Goal: Task Accomplishment & Management: Use online tool/utility

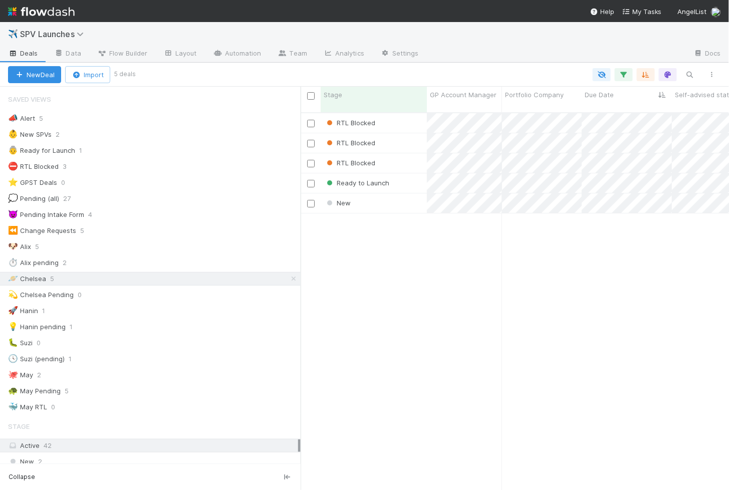
scroll to position [386, 428]
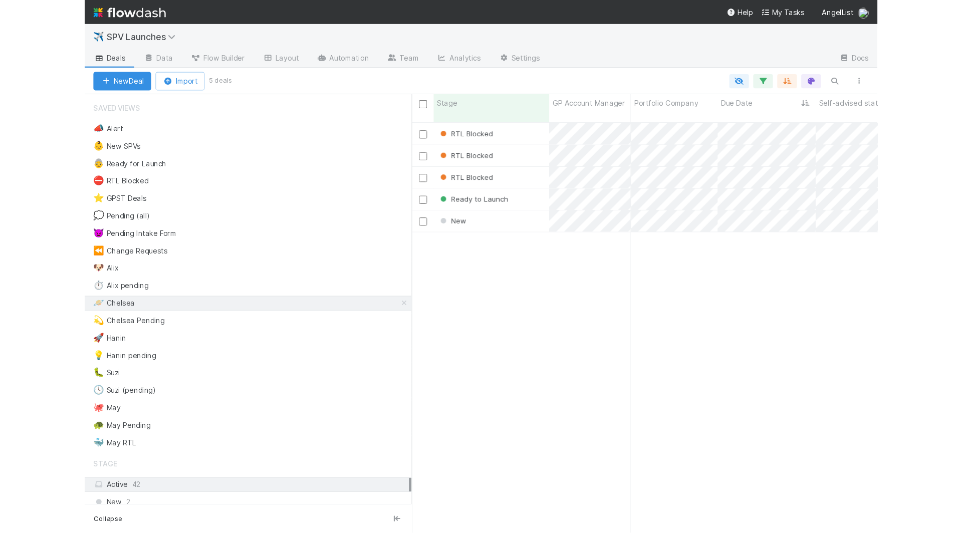
scroll to position [1, 1]
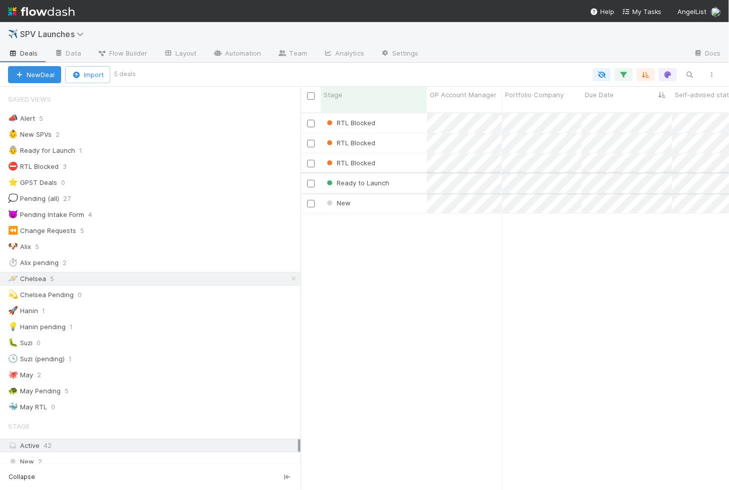
click at [412, 173] on div "Ready to Launch" at bounding box center [374, 183] width 106 height 20
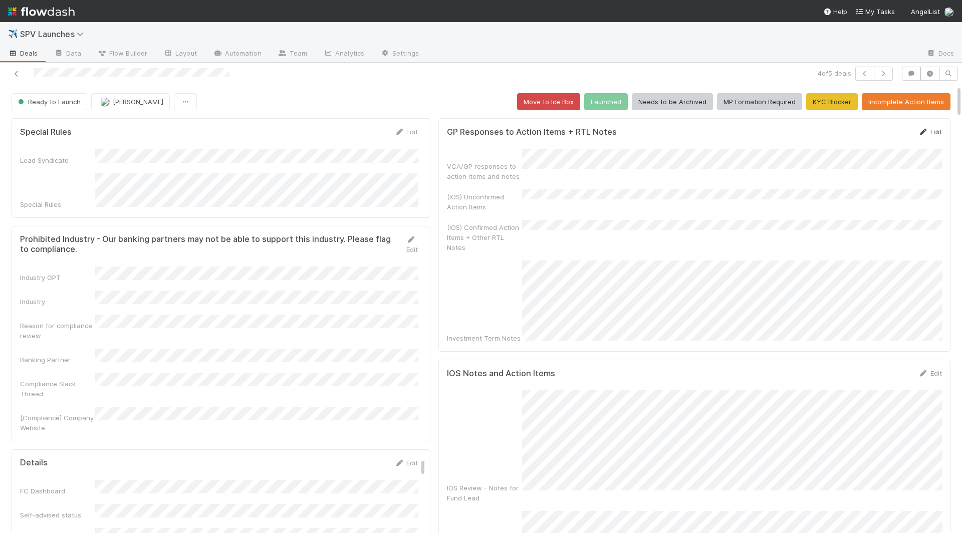
click at [728, 132] on link "Edit" at bounding box center [930, 132] width 24 height 8
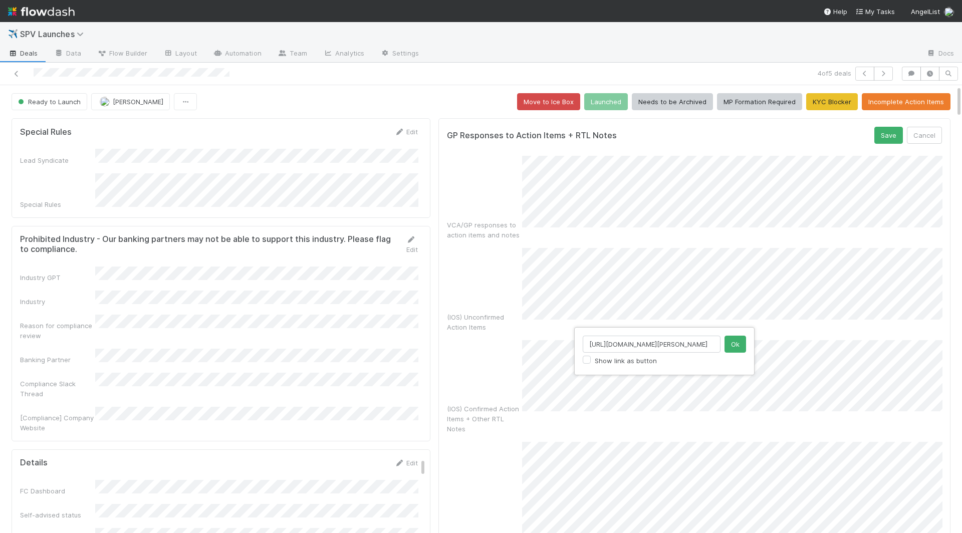
scroll to position [0, 112]
click at [642, 341] on input "https://venture.angellist.com/v/lead/zachary-ginsburg/settings/fee-recipients" at bounding box center [651, 344] width 138 height 17
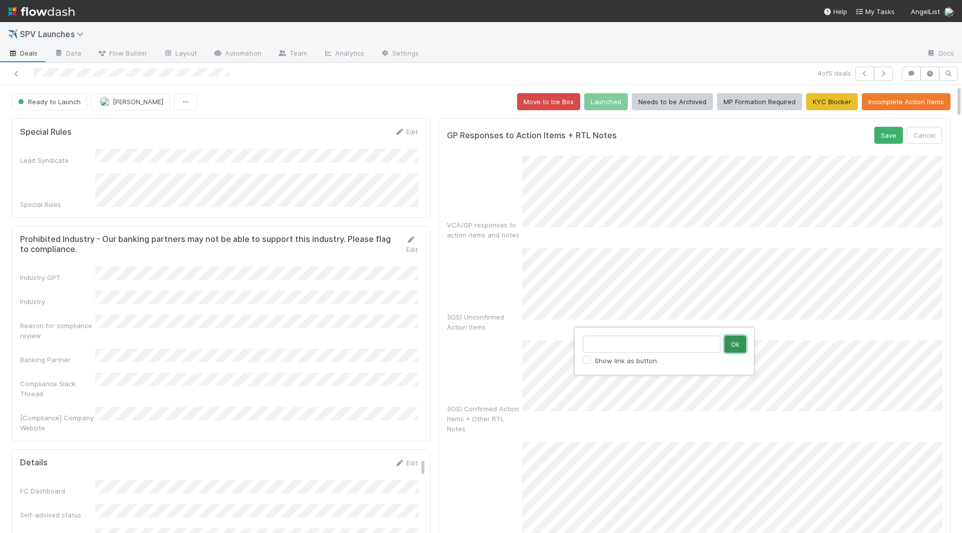
click at [728, 346] on button "Ok" at bounding box center [735, 344] width 22 height 17
click at [728, 137] on button "Save" at bounding box center [888, 135] width 29 height 17
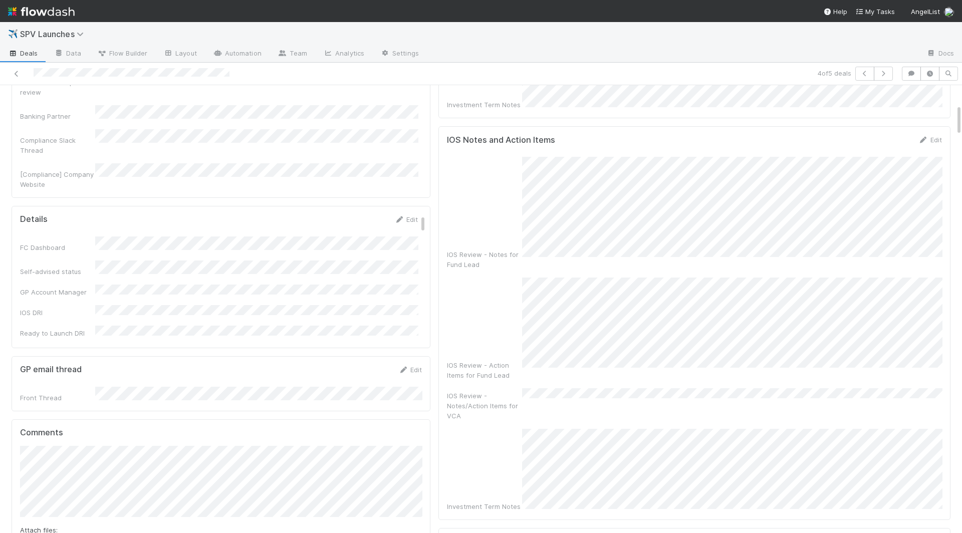
scroll to position [274, 0]
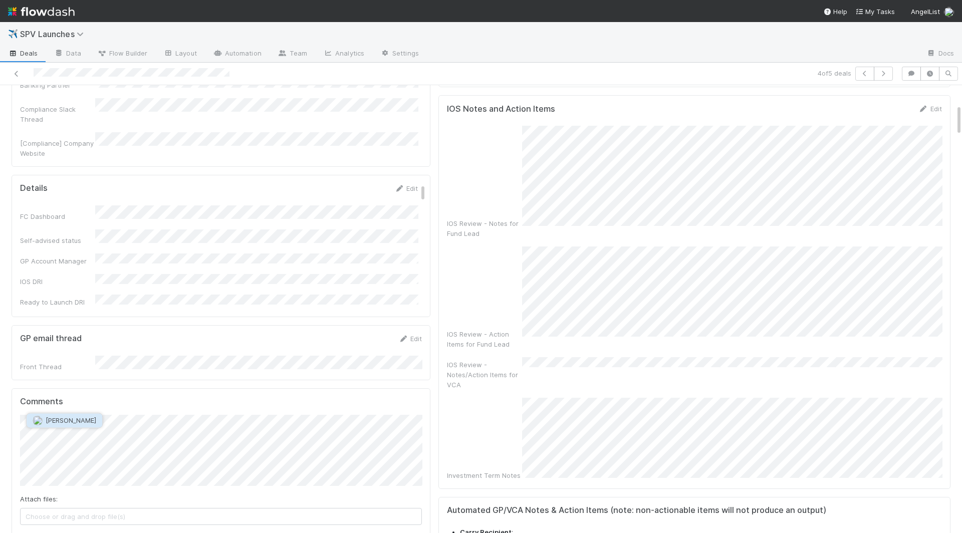
click at [56, 419] on span "Leia Slosberg" at bounding box center [71, 420] width 51 height 8
click at [46, 489] on button "Add Comment" at bounding box center [49, 541] width 58 height 17
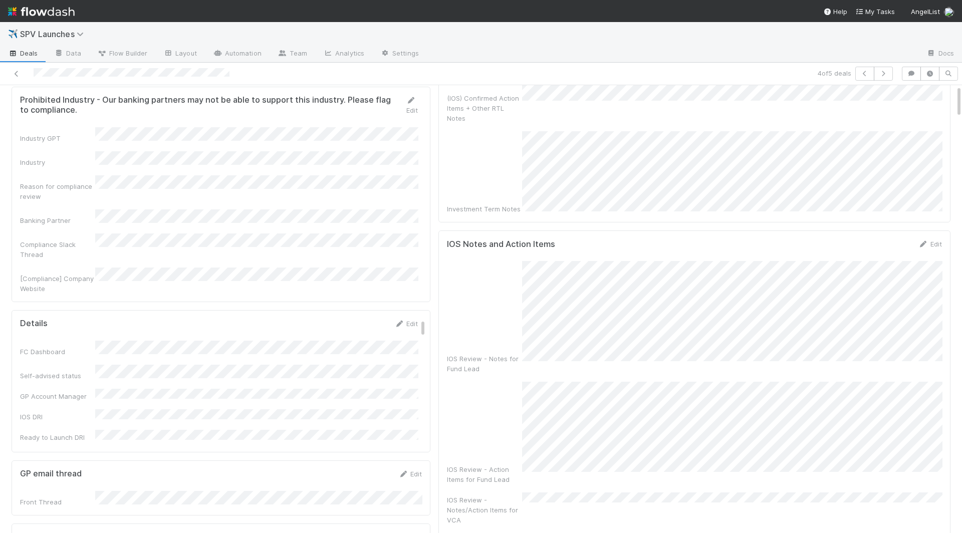
scroll to position [0, 0]
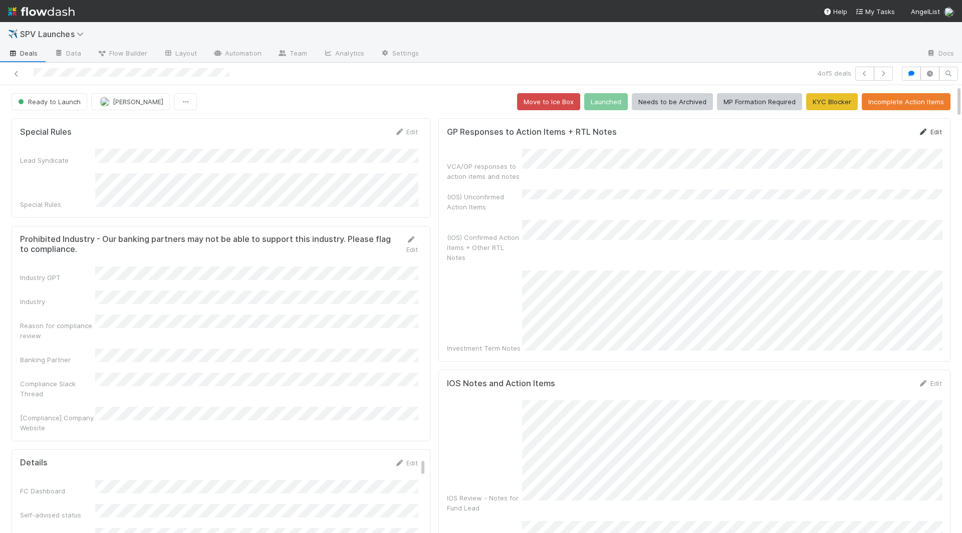
click at [728, 129] on link "Edit" at bounding box center [930, 132] width 24 height 8
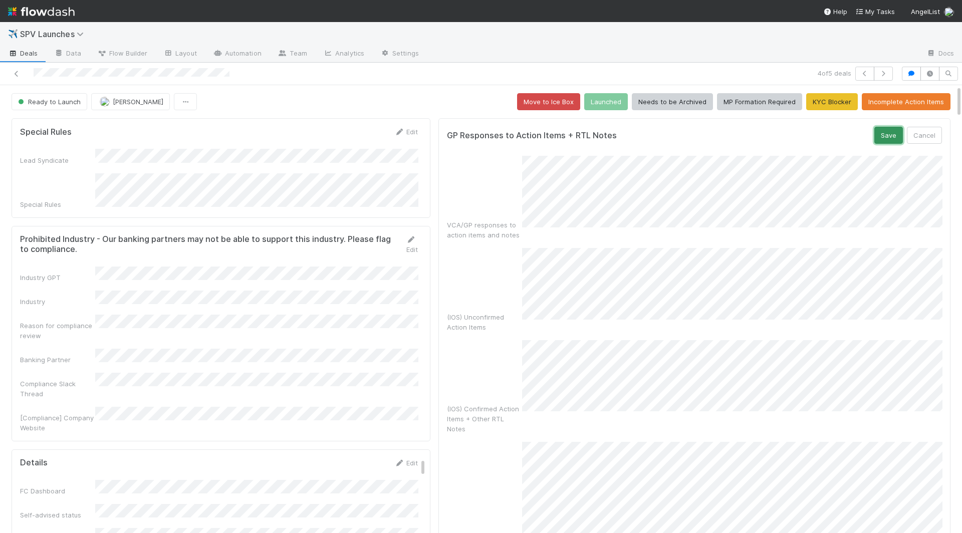
click at [728, 140] on button "Save" at bounding box center [888, 135] width 29 height 17
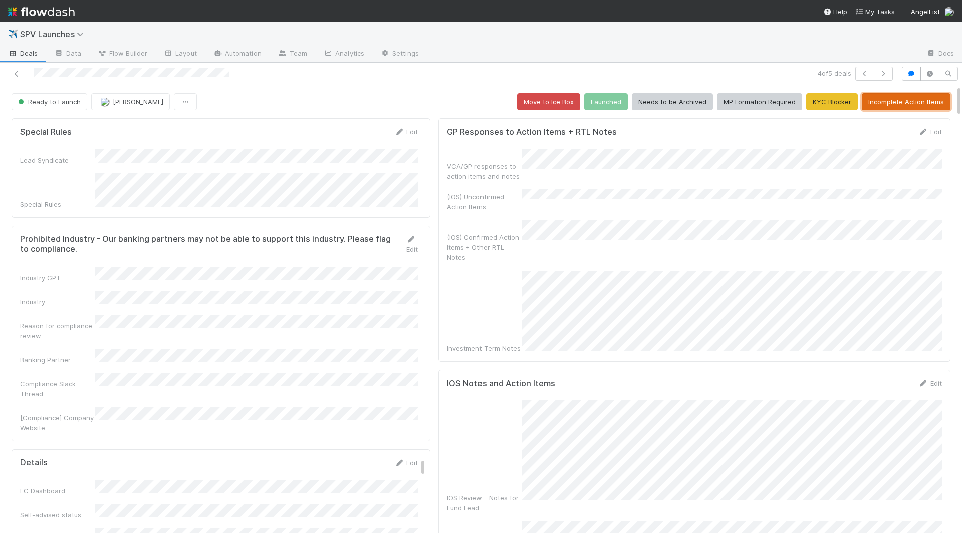
click at [728, 97] on button "Incomplete Action Items" at bounding box center [905, 101] width 89 height 17
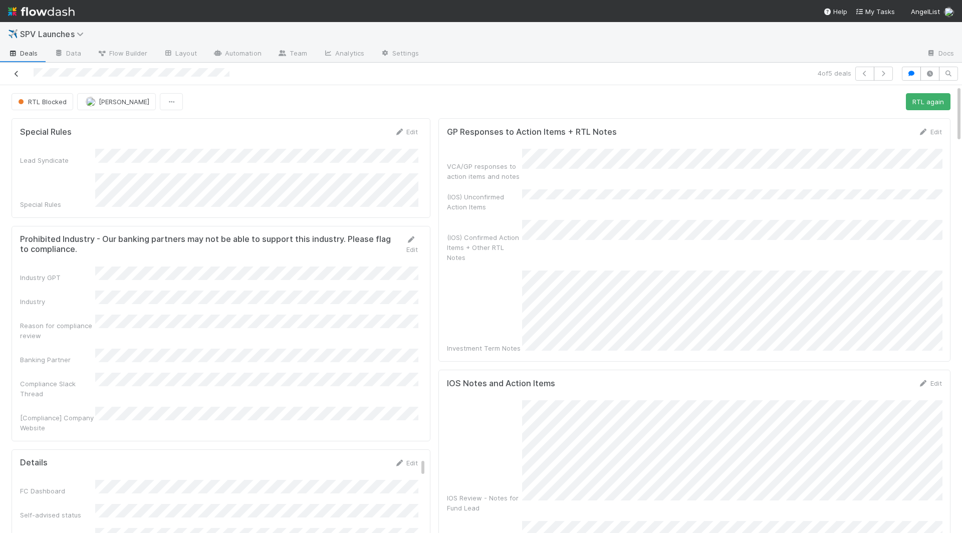
click at [19, 75] on icon at bounding box center [17, 74] width 10 height 7
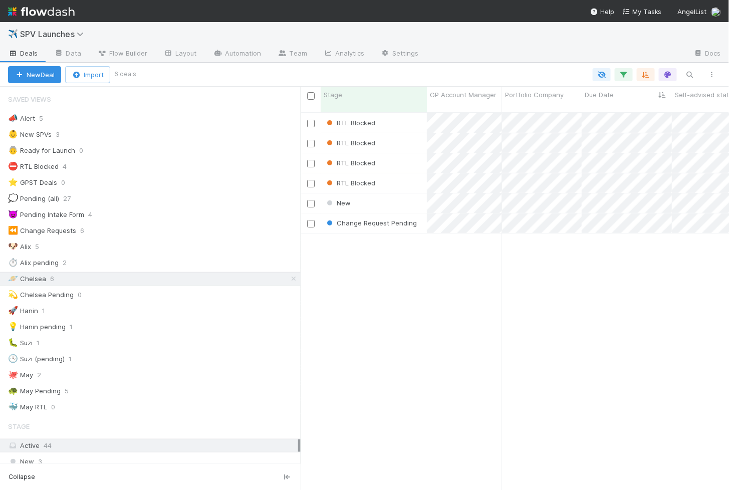
scroll to position [1, 1]
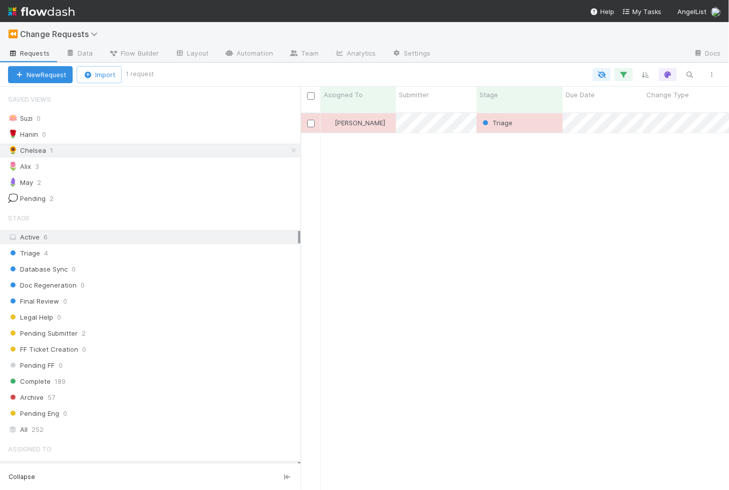
scroll to position [386, 428]
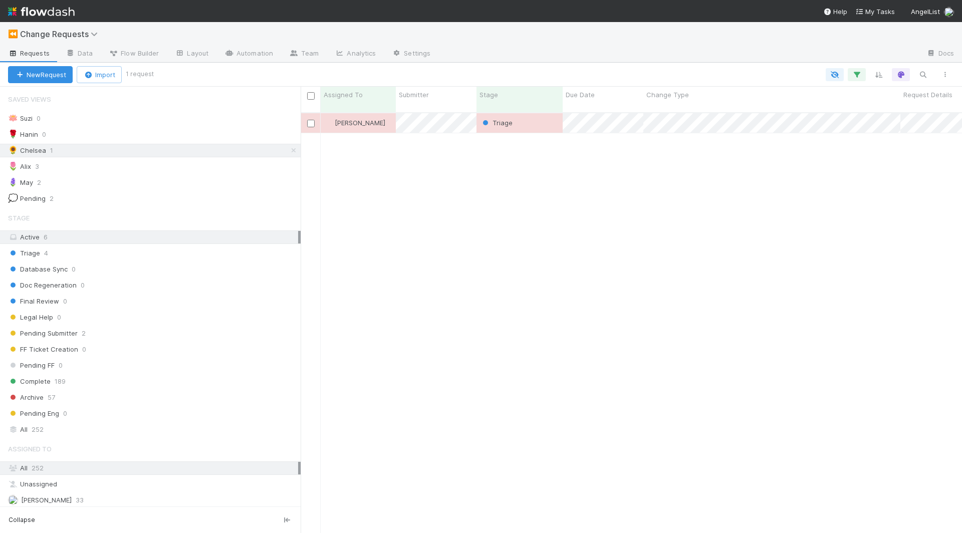
scroll to position [1, 1]
click at [532, 118] on div "Triage" at bounding box center [519, 123] width 86 height 20
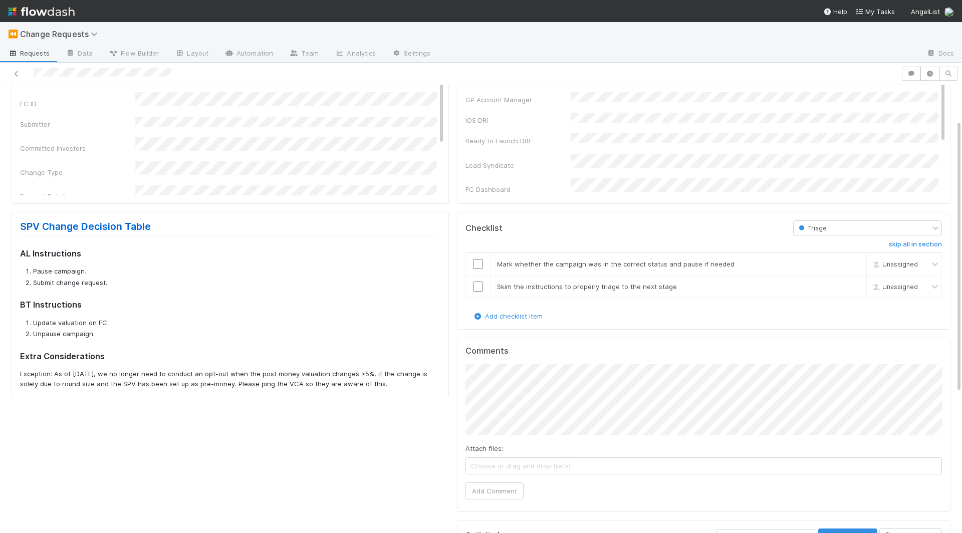
scroll to position [58, 0]
click at [478, 260] on input "checkbox" at bounding box center [478, 263] width 10 height 10
click at [478, 283] on input "checkbox" at bounding box center [478, 285] width 10 height 10
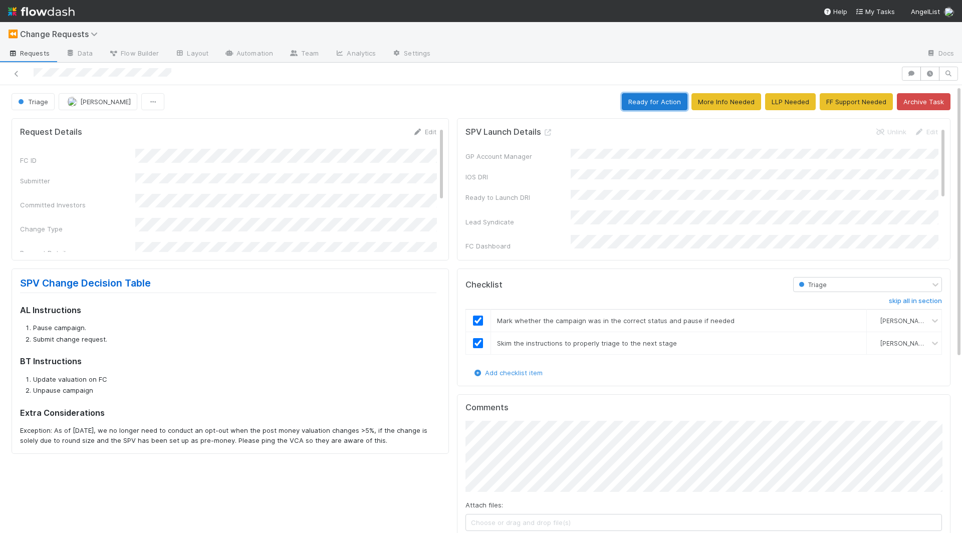
click at [671, 98] on button "Ready for Action" at bounding box center [655, 101] width 66 height 17
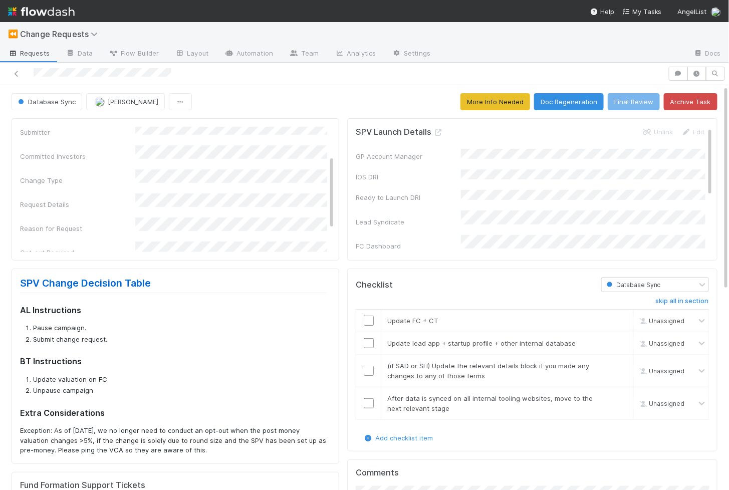
scroll to position [50, 0]
click at [369, 322] on input "checkbox" at bounding box center [369, 321] width 10 height 10
click at [369, 344] on input "checkbox" at bounding box center [369, 343] width 10 height 10
click at [626, 363] on link "skip" at bounding box center [621, 366] width 13 height 8
click at [618, 394] on link "skip" at bounding box center [621, 398] width 13 height 8
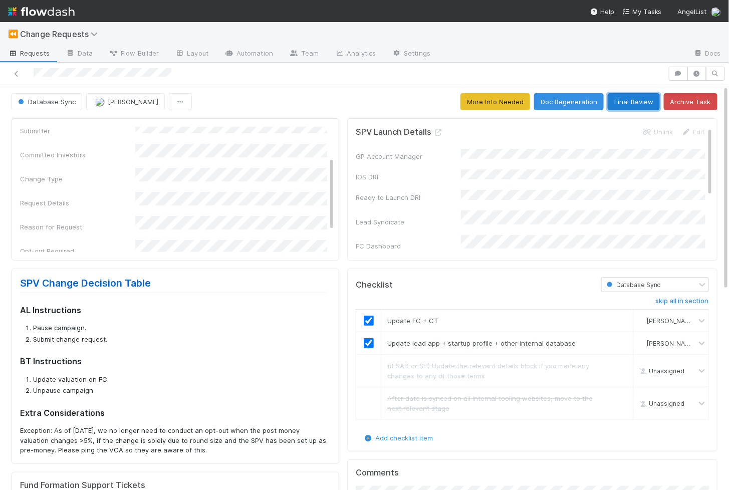
click at [635, 100] on button "Final Review" at bounding box center [634, 101] width 52 height 17
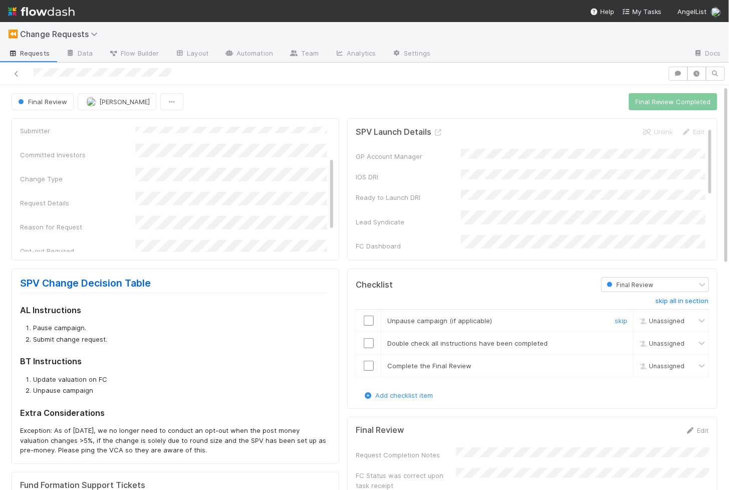
click at [369, 316] on input "checkbox" at bounding box center [369, 321] width 10 height 10
click at [369, 339] on input "checkbox" at bounding box center [369, 343] width 10 height 10
click at [369, 361] on input "checkbox" at bounding box center [369, 366] width 10 height 10
click at [367, 364] on input "checkbox" at bounding box center [369, 366] width 10 height 10
click at [664, 100] on button "Final Review Completed" at bounding box center [673, 101] width 89 height 17
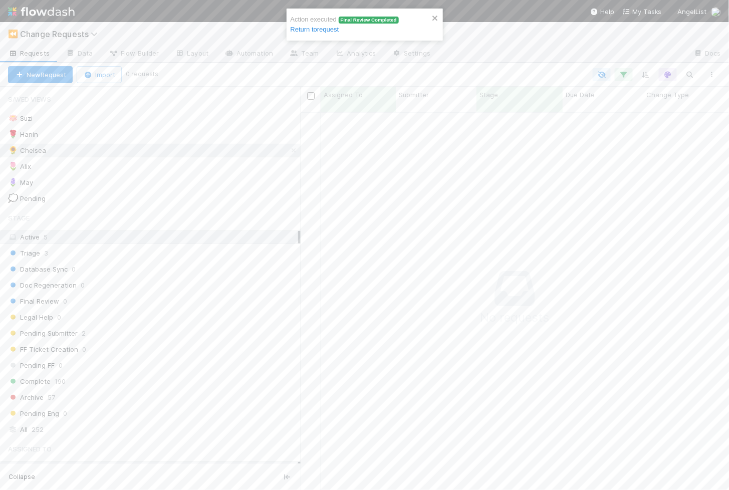
scroll to position [386, 428]
click at [434, 18] on icon "close" at bounding box center [434, 18] width 5 height 5
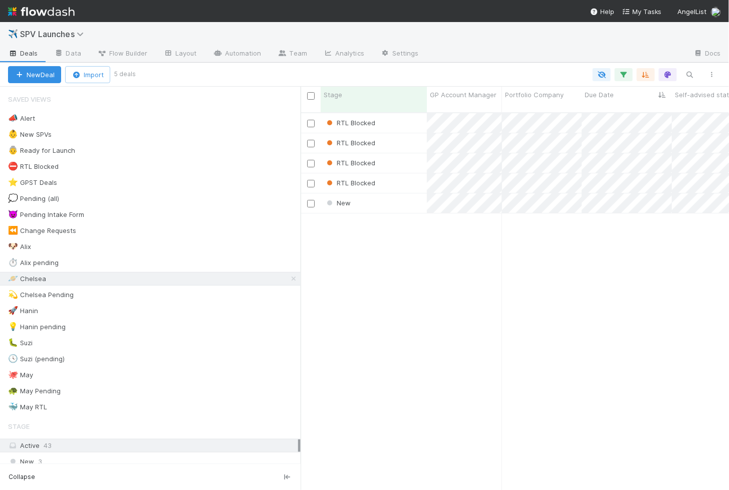
scroll to position [1, 1]
click at [405, 118] on div "RTL Blocked" at bounding box center [374, 123] width 106 height 20
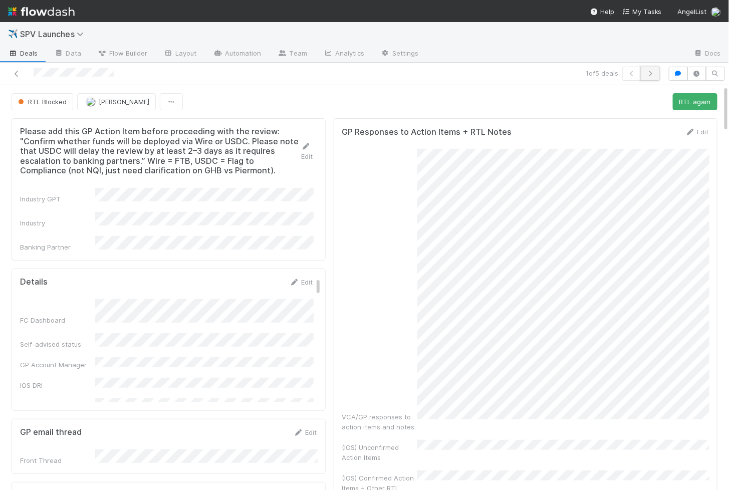
click at [658, 70] on button "button" at bounding box center [650, 74] width 19 height 14
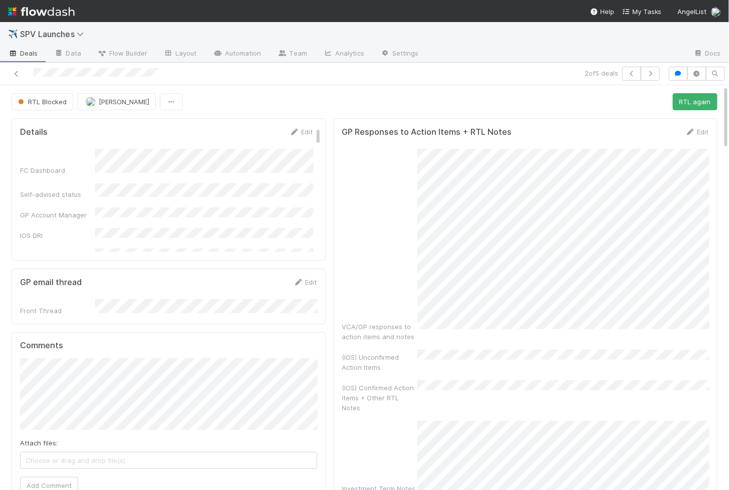
click at [626, 64] on div "2 of 5 deals" at bounding box center [364, 74] width 729 height 23
click at [630, 72] on icon "button" at bounding box center [632, 74] width 10 height 6
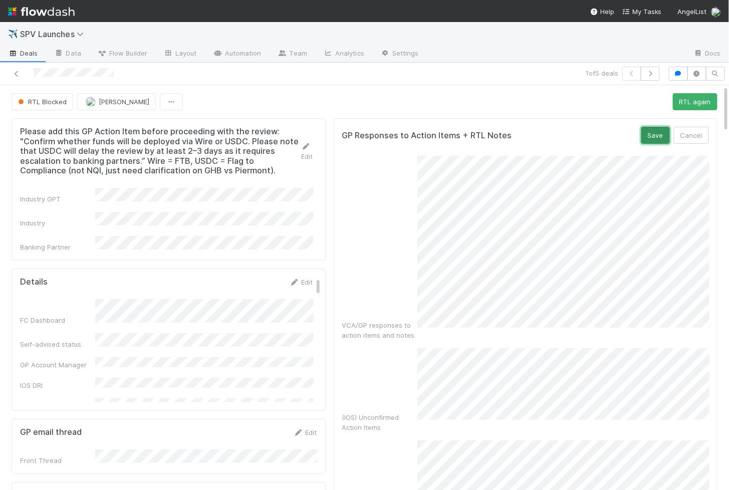
click at [652, 134] on button "Save" at bounding box center [655, 135] width 29 height 17
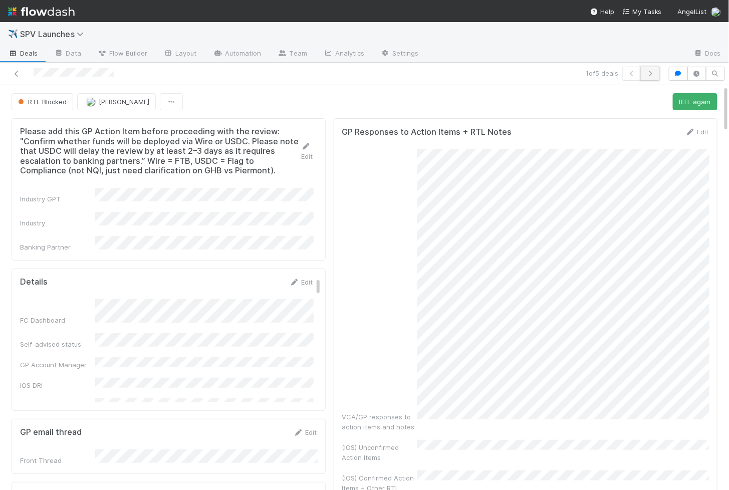
click at [649, 72] on icon "button" at bounding box center [650, 74] width 10 height 6
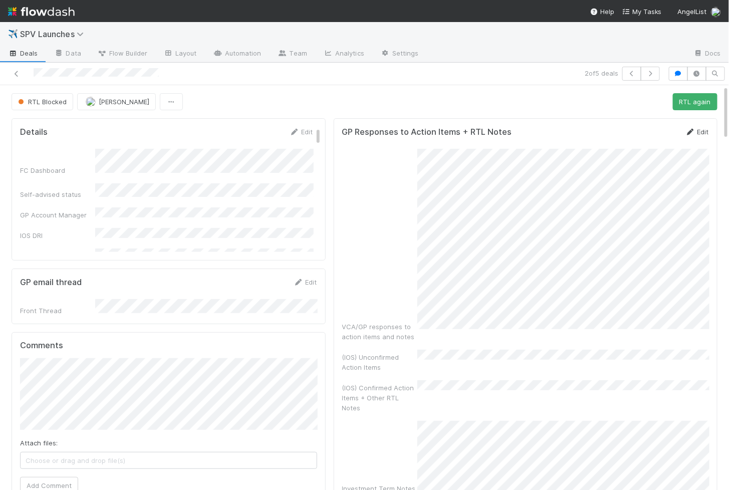
click at [692, 130] on icon at bounding box center [690, 132] width 10 height 7
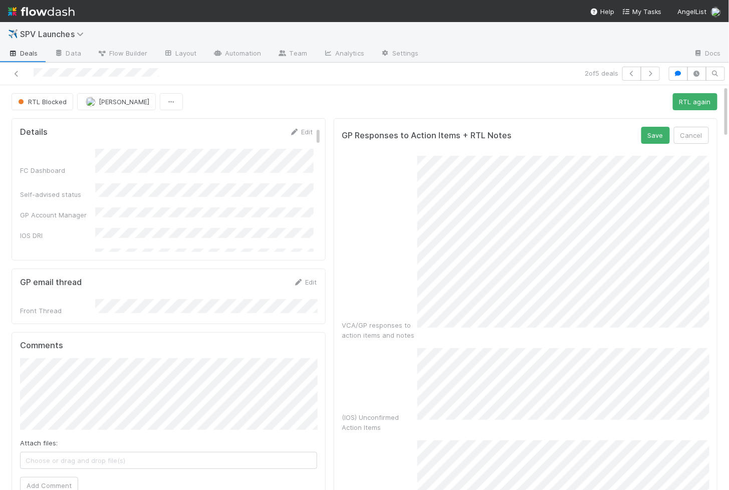
click at [359, 348] on div "(IOS) Unconfirmed Action Items" at bounding box center [525, 390] width 367 height 84
click at [652, 133] on button "Save" at bounding box center [655, 135] width 29 height 17
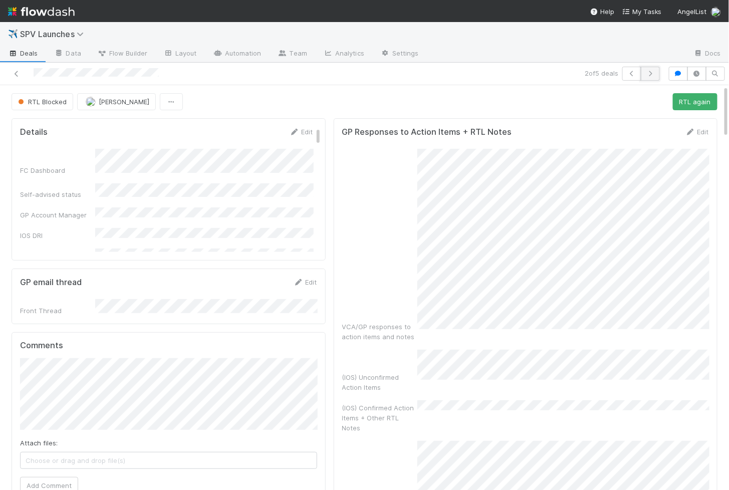
click at [651, 76] on icon "button" at bounding box center [650, 74] width 10 height 6
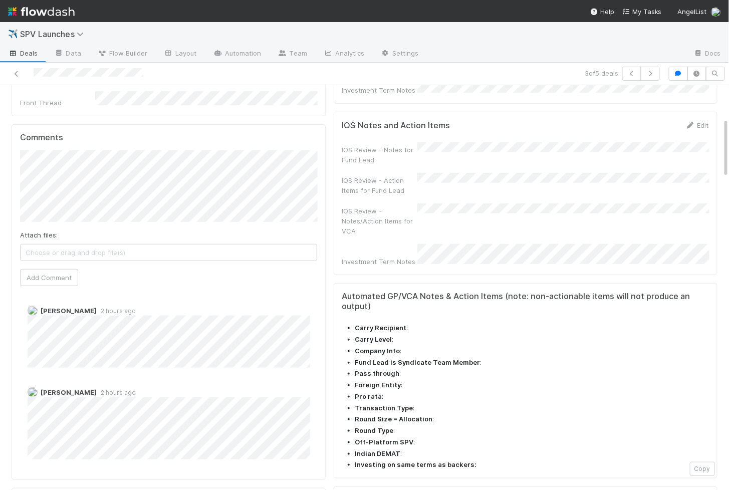
scroll to position [198, 0]
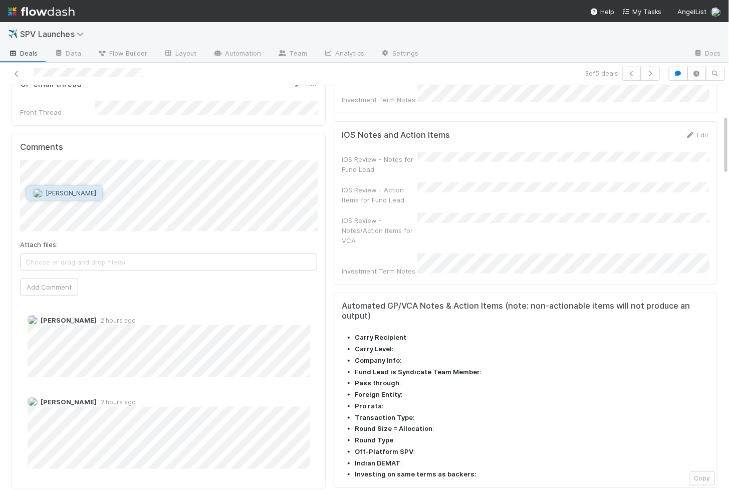
click at [70, 195] on span "Hanin Almoallim" at bounding box center [71, 193] width 51 height 8
click at [61, 213] on span "Ethan Braren" at bounding box center [71, 213] width 51 height 8
click at [38, 278] on button "Add Comment" at bounding box center [49, 286] width 58 height 17
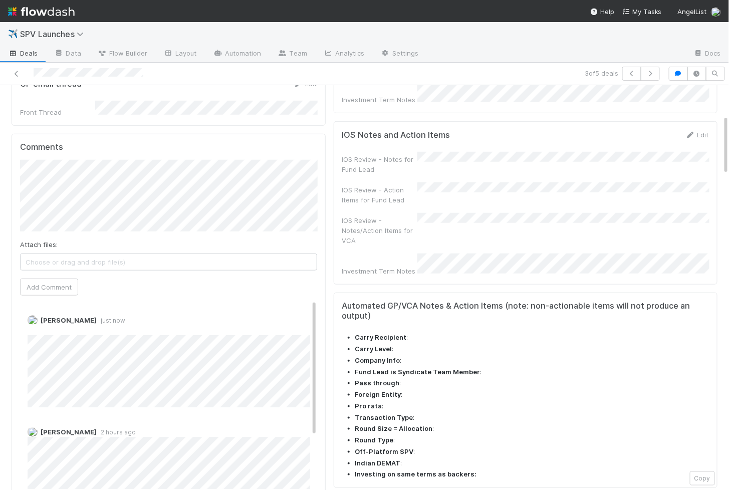
scroll to position [0, 0]
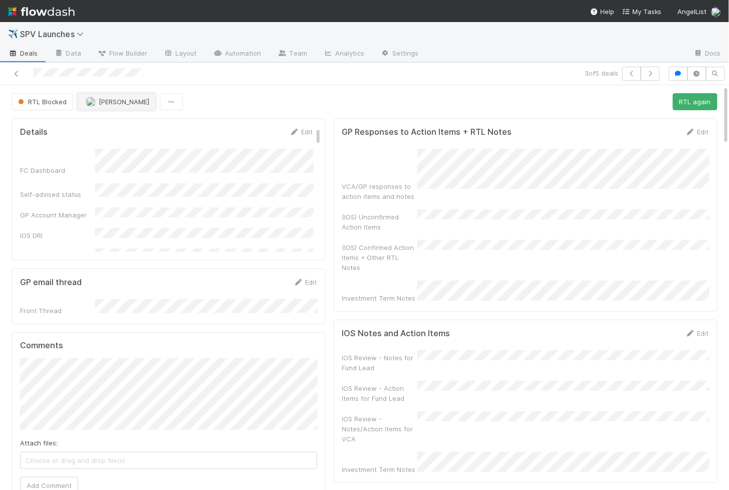
click at [134, 95] on button "[PERSON_NAME]" at bounding box center [116, 101] width 79 height 17
click at [140, 129] on div "Hanin Almoallim" at bounding box center [144, 125] width 142 height 18
click at [654, 70] on button "button" at bounding box center [650, 74] width 19 height 14
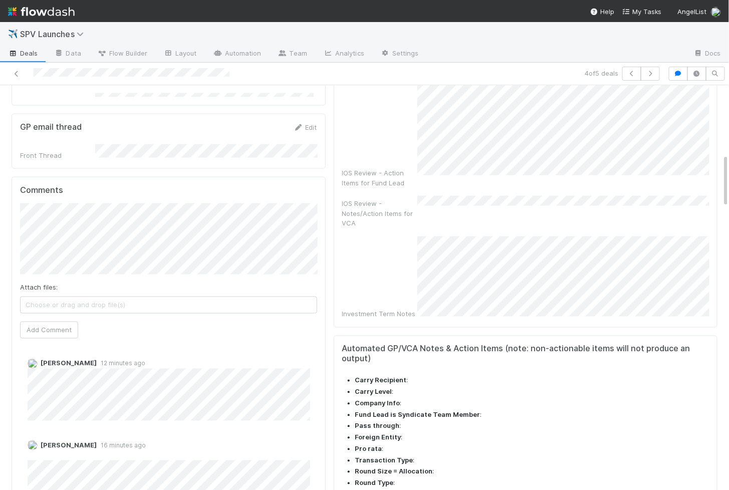
scroll to position [517, 0]
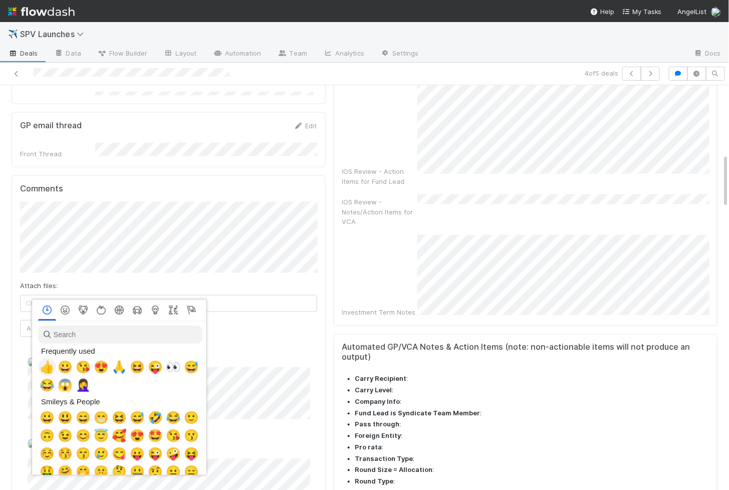
click at [50, 363] on span "👍" at bounding box center [47, 367] width 15 height 14
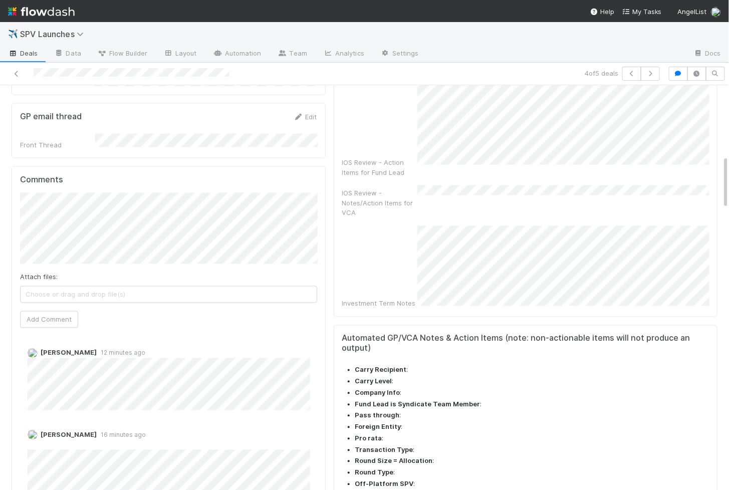
scroll to position [527, 0]
click at [89, 183] on button "Leia Slosberg" at bounding box center [65, 182] width 76 height 14
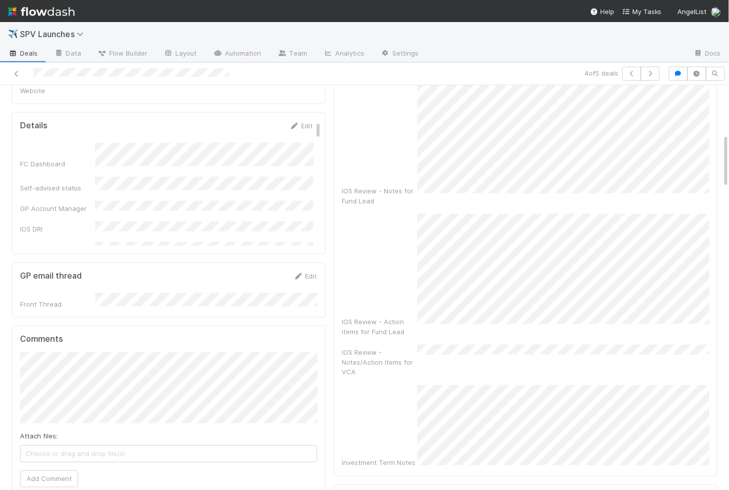
scroll to position [364, 0]
click at [46, 473] on button "Add Comment" at bounding box center [49, 481] width 58 height 17
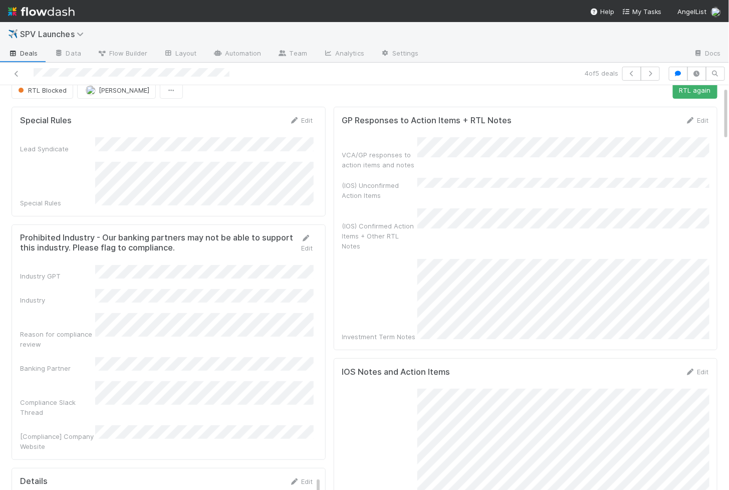
scroll to position [0, 0]
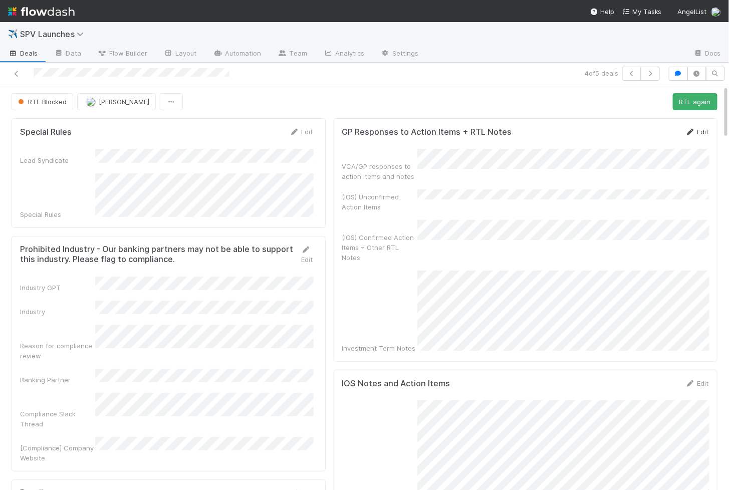
click at [695, 130] on icon at bounding box center [690, 132] width 10 height 7
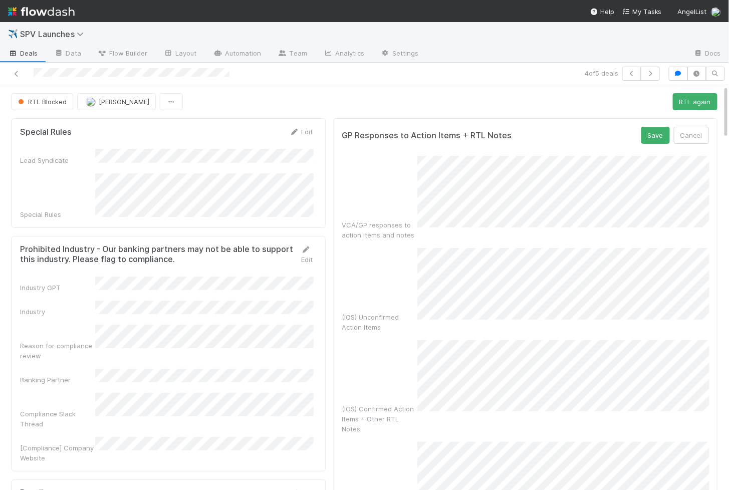
click at [405, 258] on div "(IOS) Unconfirmed Action Items" at bounding box center [525, 290] width 367 height 84
click at [657, 133] on button "Save" at bounding box center [655, 135] width 29 height 17
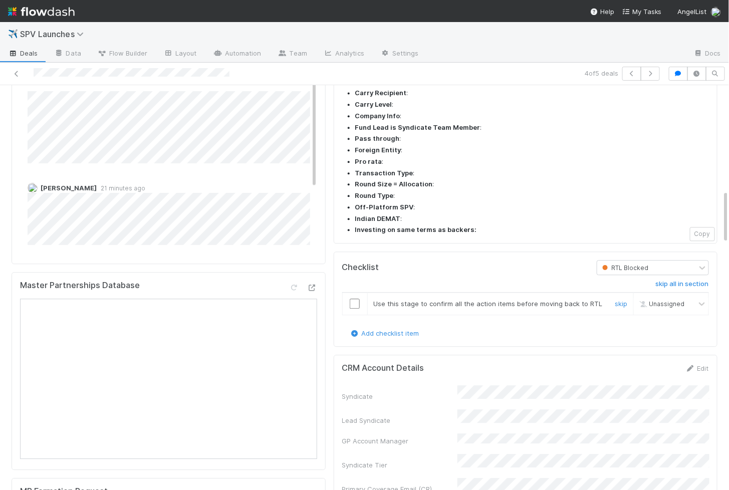
scroll to position [793, 0]
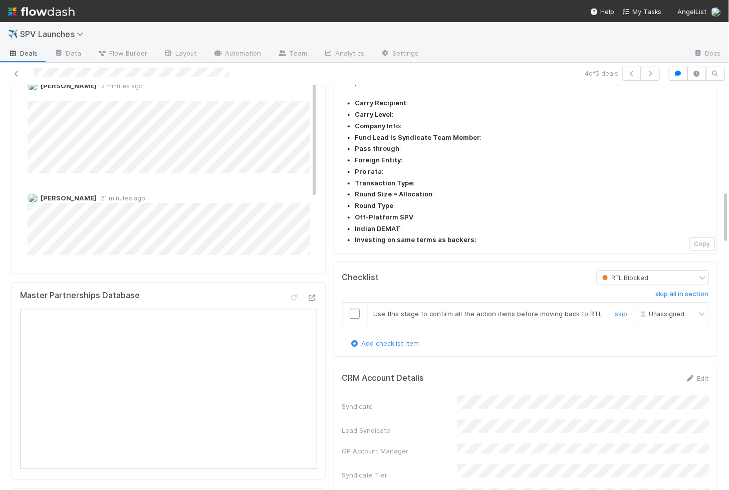
click at [352, 309] on input "checkbox" at bounding box center [355, 314] width 10 height 10
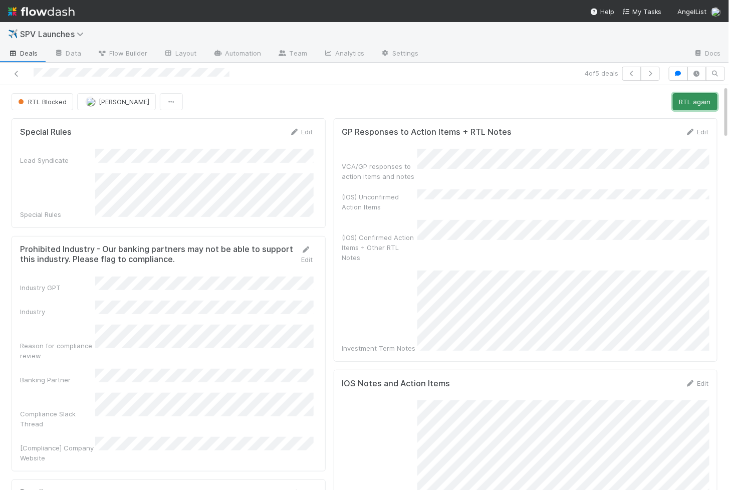
click at [709, 96] on button "RTL again" at bounding box center [695, 101] width 45 height 17
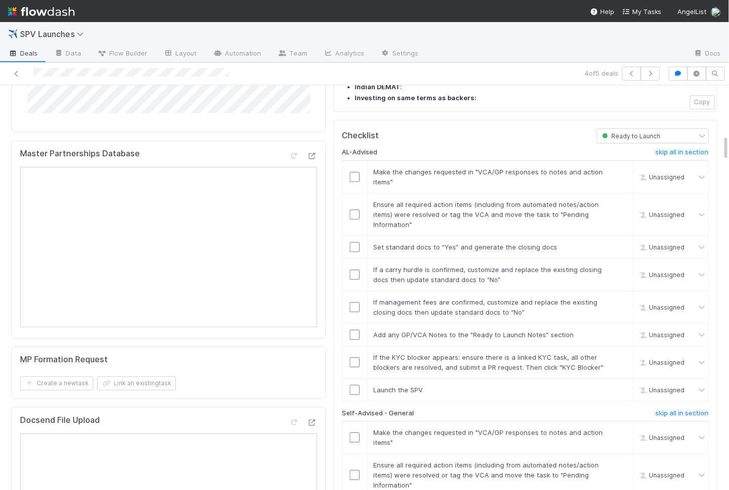
scroll to position [952, 0]
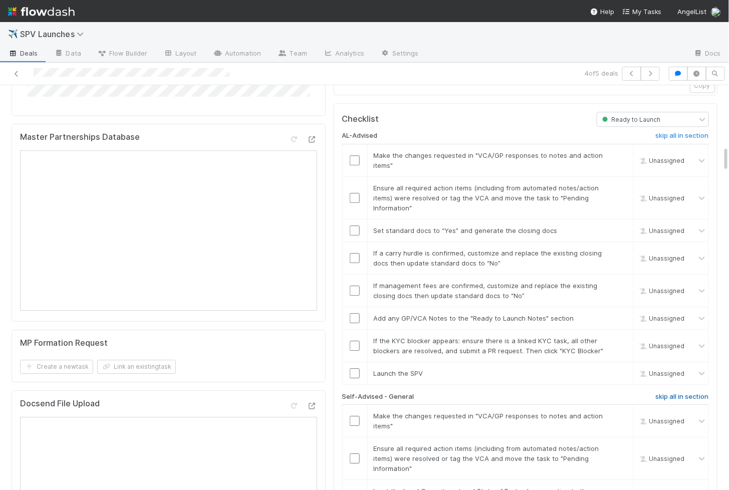
click at [686, 393] on h6 "skip all in section" at bounding box center [682, 397] width 53 height 8
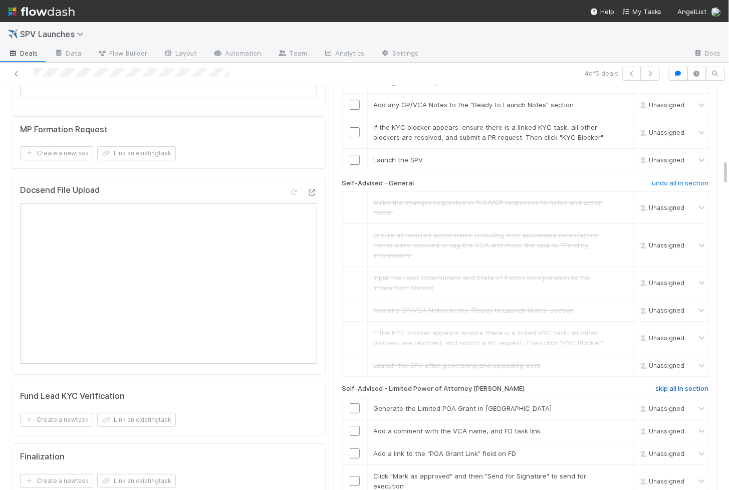
click at [681, 385] on h6 "skip all in section" at bounding box center [682, 389] width 53 height 8
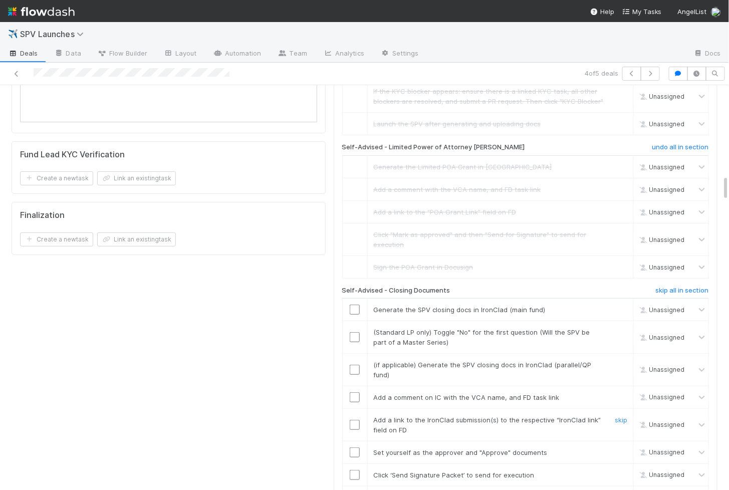
scroll to position [1408, 0]
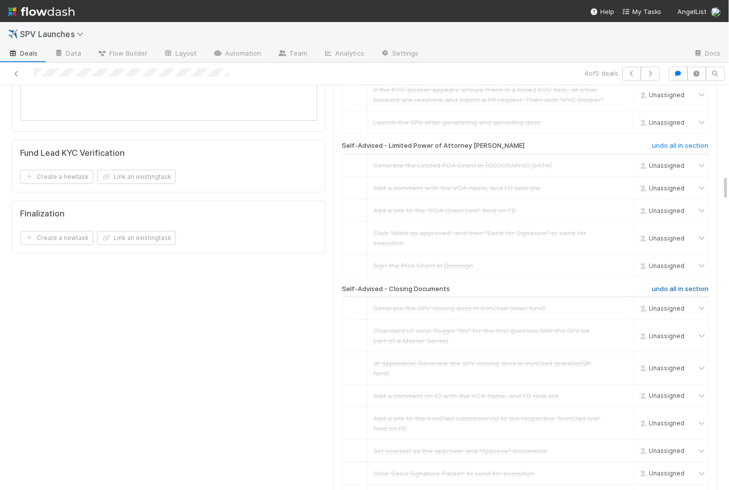
click at [691, 285] on h6 "undo all in section" at bounding box center [680, 289] width 57 height 8
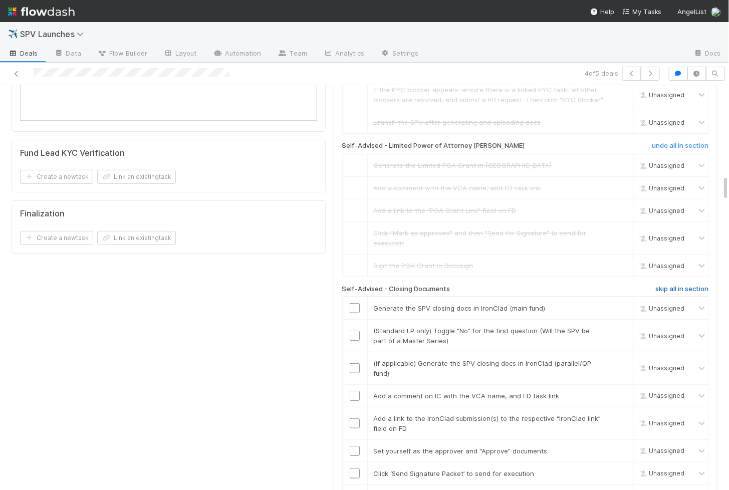
click at [691, 285] on h6 "skip all in section" at bounding box center [682, 289] width 53 height 8
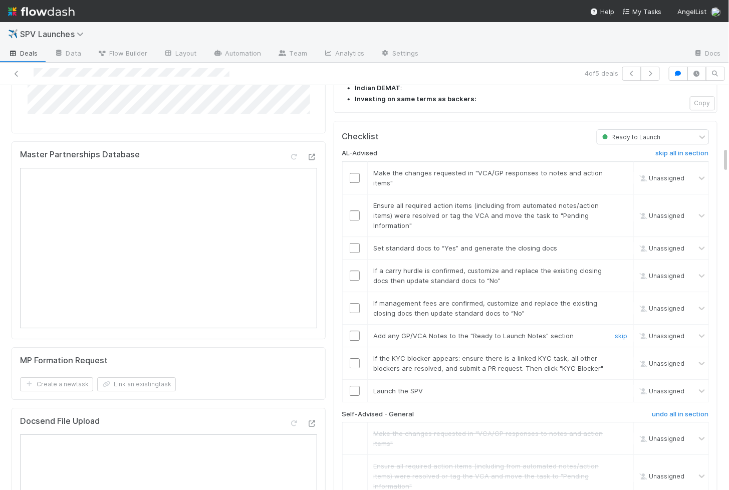
scroll to position [920, 0]
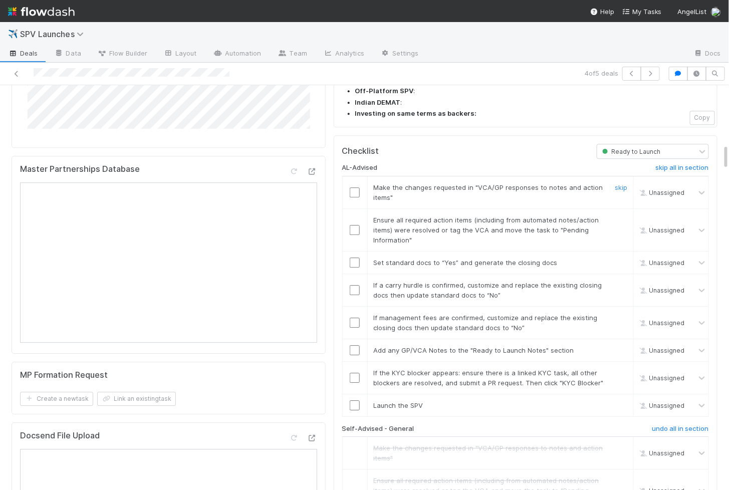
click at [359, 187] on input "checkbox" at bounding box center [355, 192] width 10 height 10
click at [353, 225] on input "checkbox" at bounding box center [355, 230] width 10 height 10
click at [355, 257] on input "checkbox" at bounding box center [355, 262] width 10 height 10
checkbox input "true"
click at [357, 400] on input "checkbox" at bounding box center [355, 405] width 10 height 10
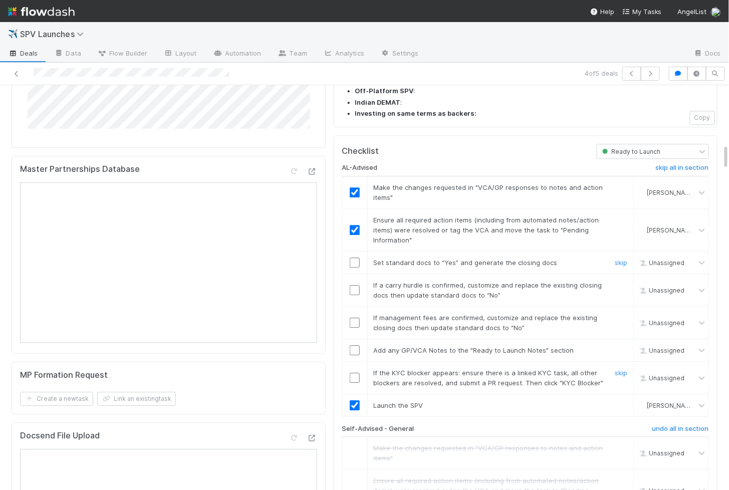
click at [357, 373] on input "checkbox" at bounding box center [355, 378] width 10 height 10
click at [357, 345] on input "checkbox" at bounding box center [355, 350] width 10 height 10
click at [356, 318] on input "checkbox" at bounding box center [355, 323] width 10 height 10
click at [353, 285] on input "checkbox" at bounding box center [355, 290] width 10 height 10
click at [354, 257] on input "checkbox" at bounding box center [355, 262] width 10 height 10
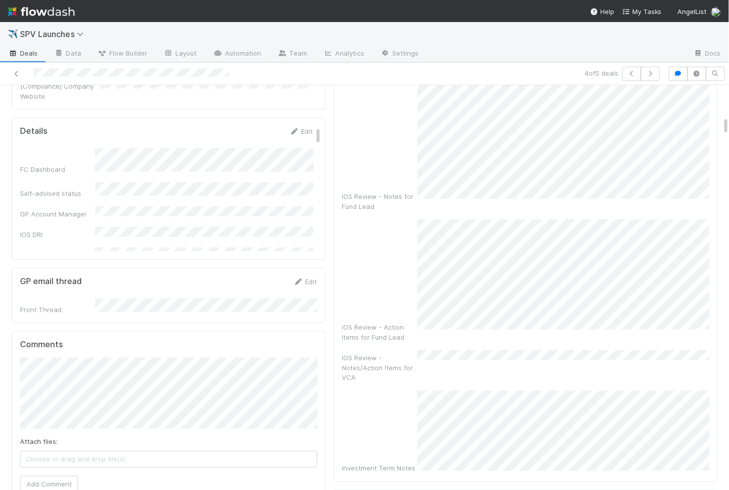
scroll to position [0, 0]
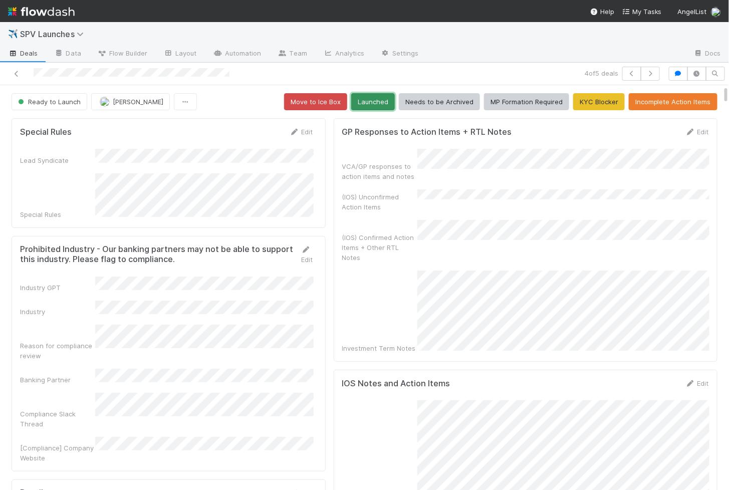
click at [388, 102] on button "Launched" at bounding box center [373, 101] width 44 height 17
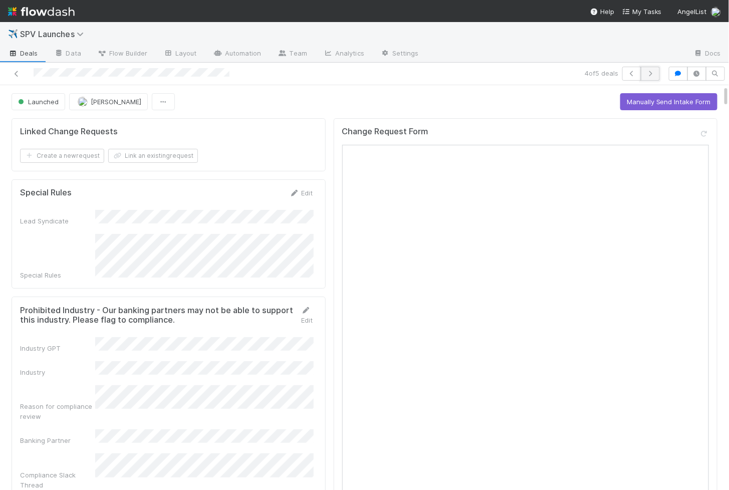
click at [651, 78] on button "button" at bounding box center [650, 74] width 19 height 14
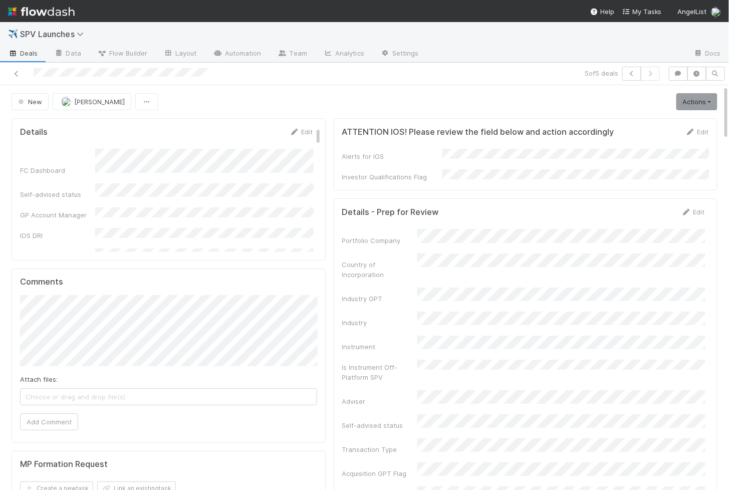
click at [16, 78] on div at bounding box center [170, 74] width 332 height 14
click at [16, 69] on link at bounding box center [17, 74] width 10 height 10
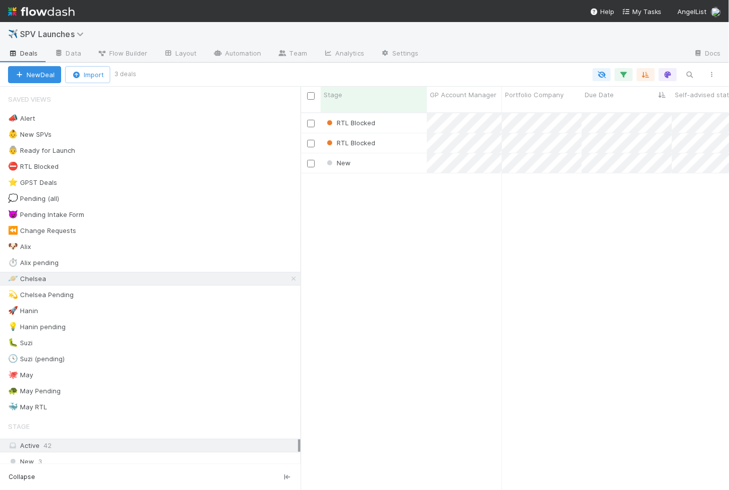
scroll to position [386, 428]
click at [398, 113] on div "RTL Blocked" at bounding box center [374, 123] width 106 height 20
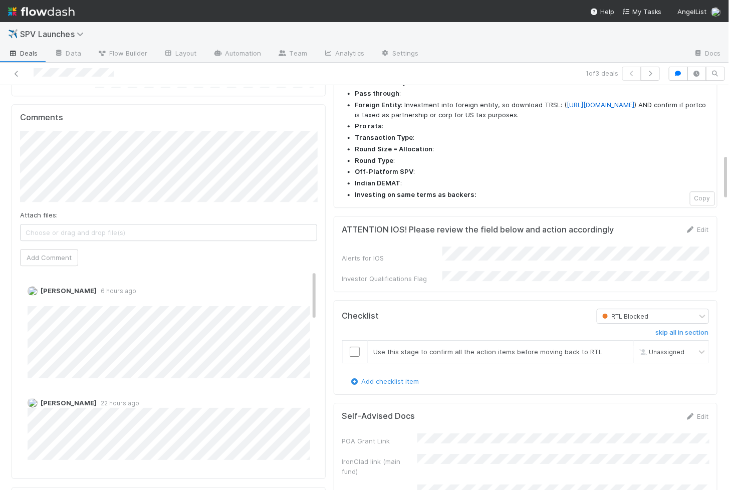
scroll to position [993, 0]
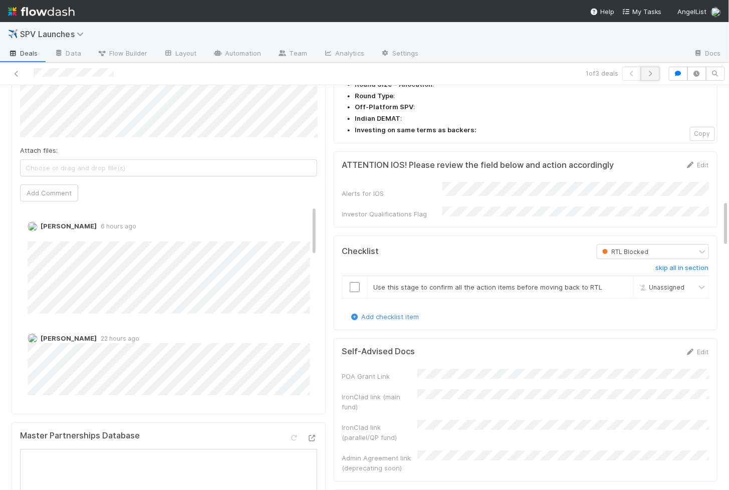
click at [654, 73] on icon "button" at bounding box center [650, 74] width 10 height 6
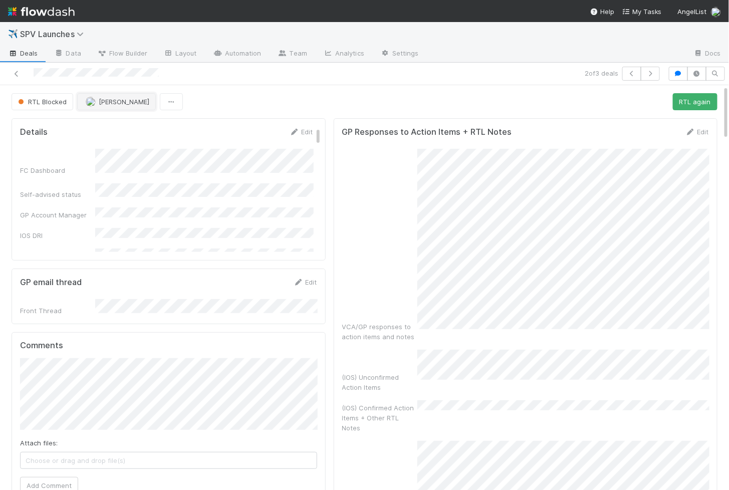
click at [100, 96] on button "[PERSON_NAME]" at bounding box center [116, 101] width 79 height 17
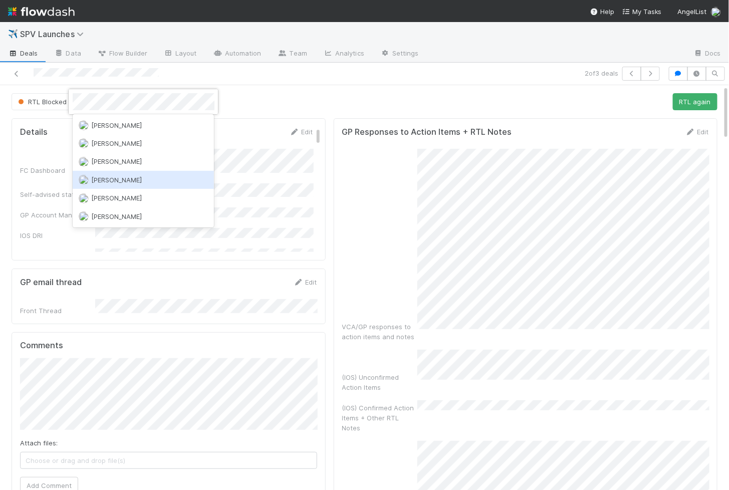
click at [102, 177] on span "[PERSON_NAME]" at bounding box center [117, 180] width 51 height 8
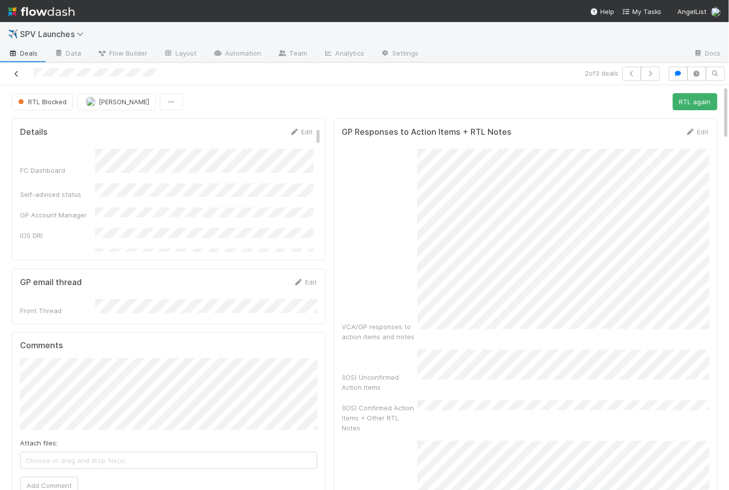
click at [17, 71] on icon at bounding box center [17, 74] width 10 height 7
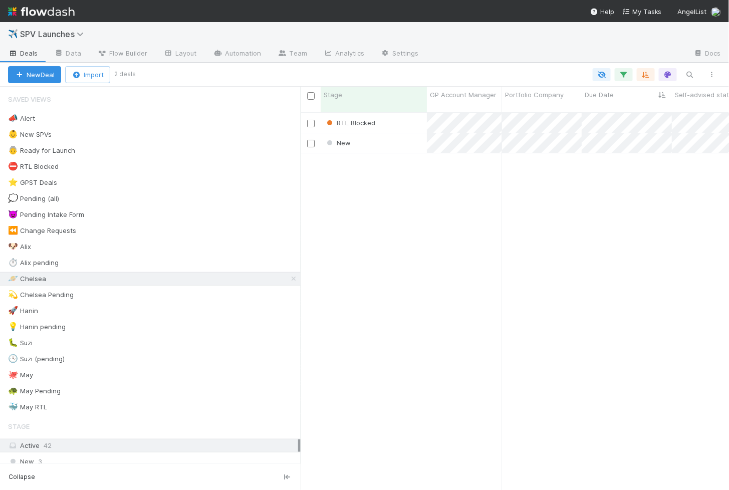
scroll to position [386, 428]
click at [405, 113] on div "RTL Blocked" at bounding box center [374, 123] width 106 height 20
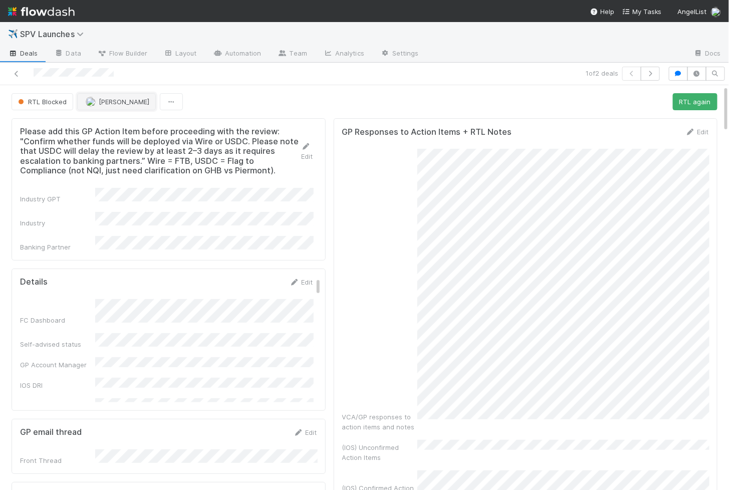
click at [108, 95] on button "[PERSON_NAME]" at bounding box center [116, 101] width 79 height 17
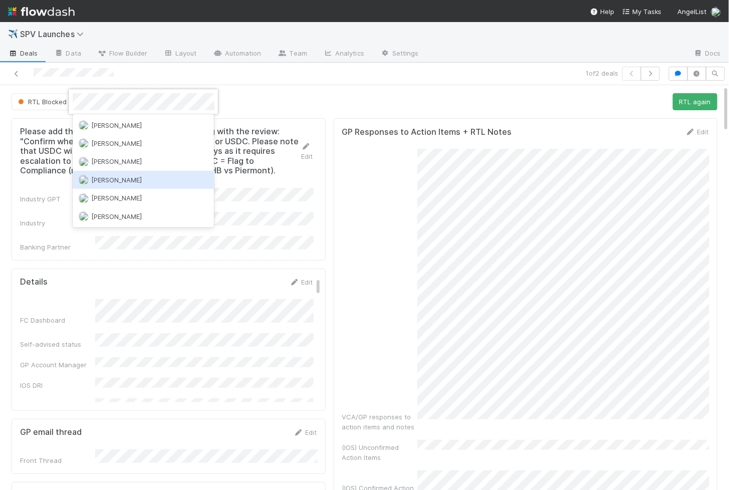
click at [115, 178] on span "[PERSON_NAME]" at bounding box center [117, 180] width 51 height 8
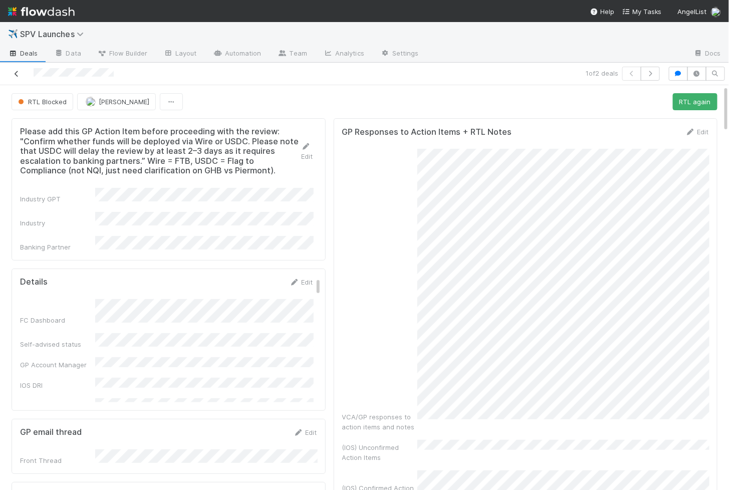
click at [19, 73] on icon at bounding box center [17, 74] width 10 height 7
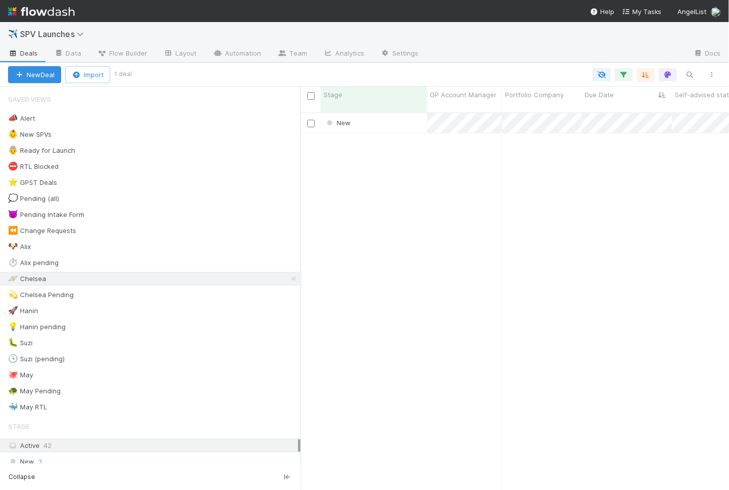
scroll to position [386, 428]
click at [33, 166] on div "⛔ RTL Blocked" at bounding box center [33, 166] width 51 height 13
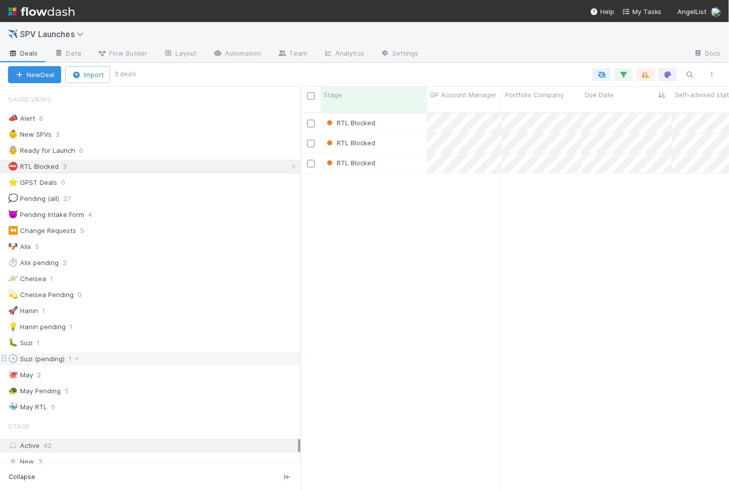
scroll to position [386, 428]
click at [408, 154] on div "RTL Blocked" at bounding box center [374, 163] width 106 height 20
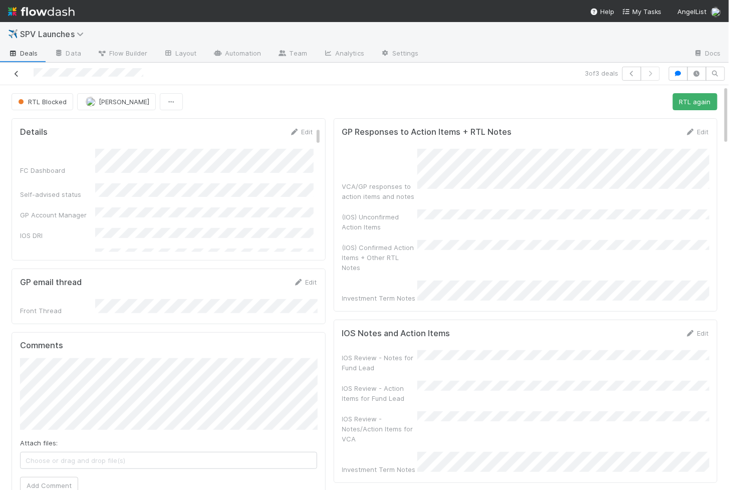
click at [16, 71] on icon at bounding box center [17, 74] width 10 height 7
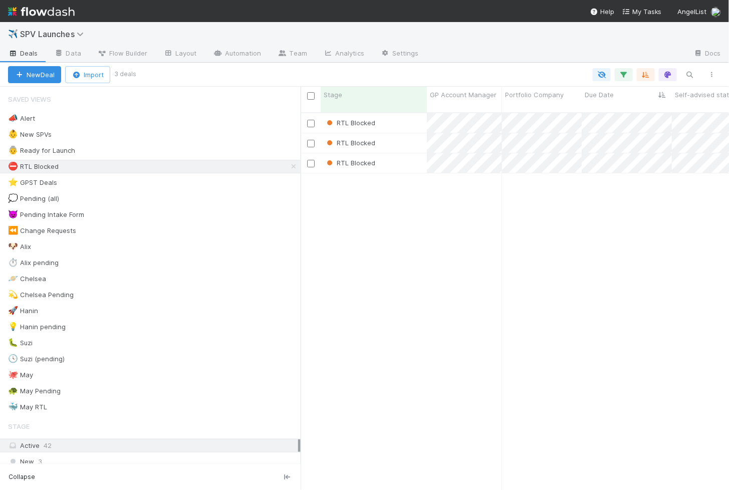
scroll to position [1, 1]
click at [35, 273] on div "🪐 Chelsea" at bounding box center [27, 278] width 38 height 13
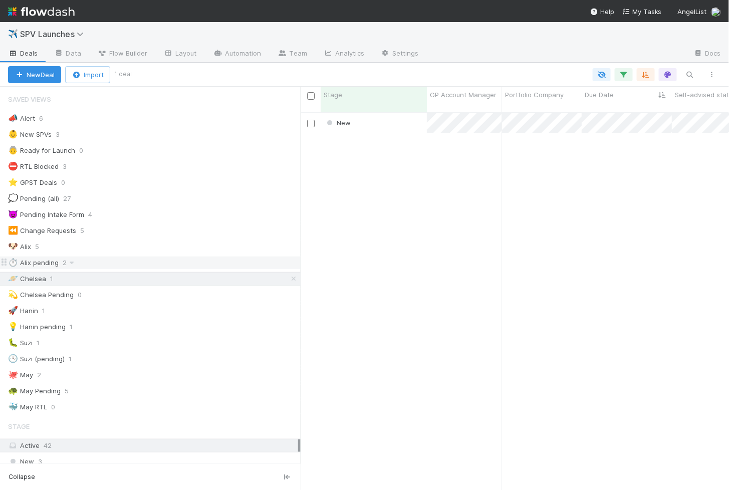
scroll to position [386, 428]
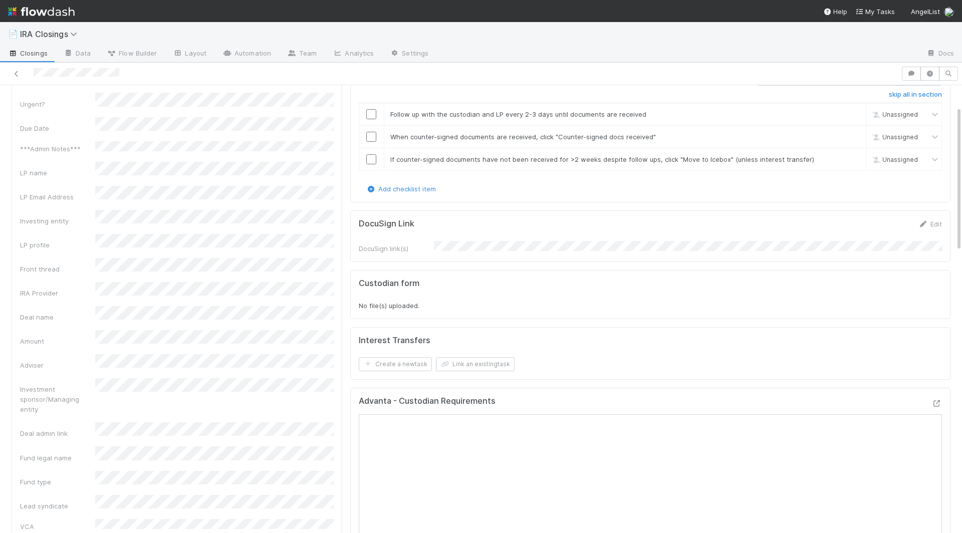
scroll to position [47, 0]
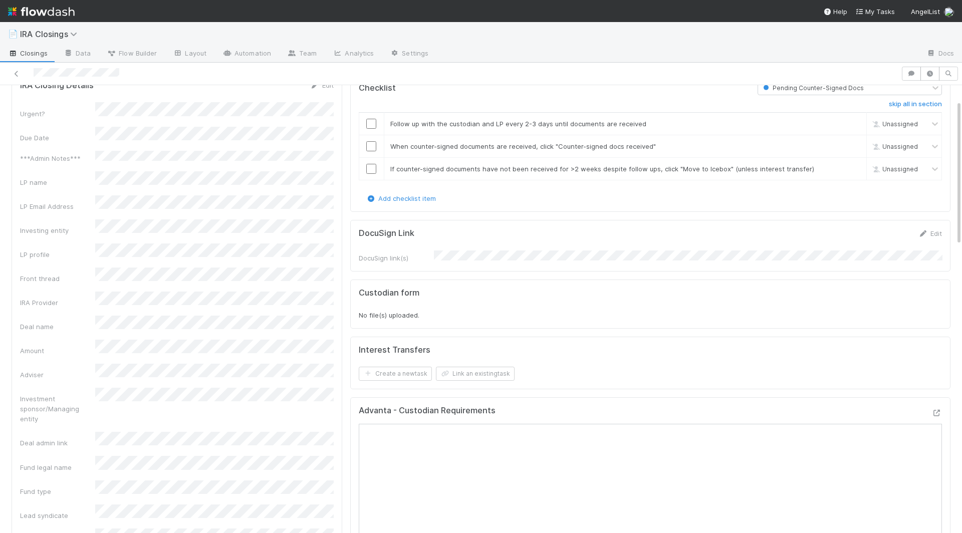
click at [434, 229] on div "DocuSign Link Edit" at bounding box center [650, 233] width 583 height 10
click at [435, 229] on div "DocuSign Link Edit" at bounding box center [650, 233] width 583 height 10
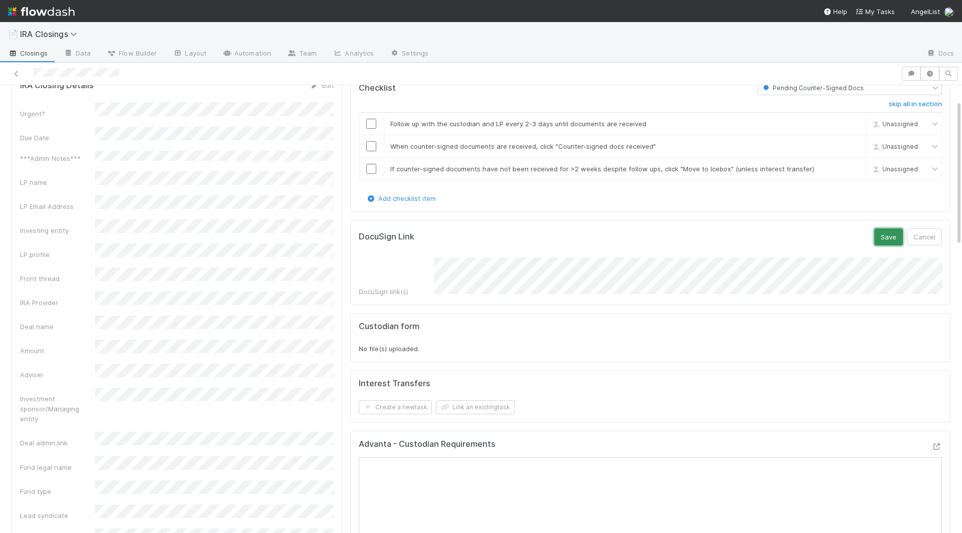
click at [901, 233] on button "Save" at bounding box center [888, 236] width 29 height 17
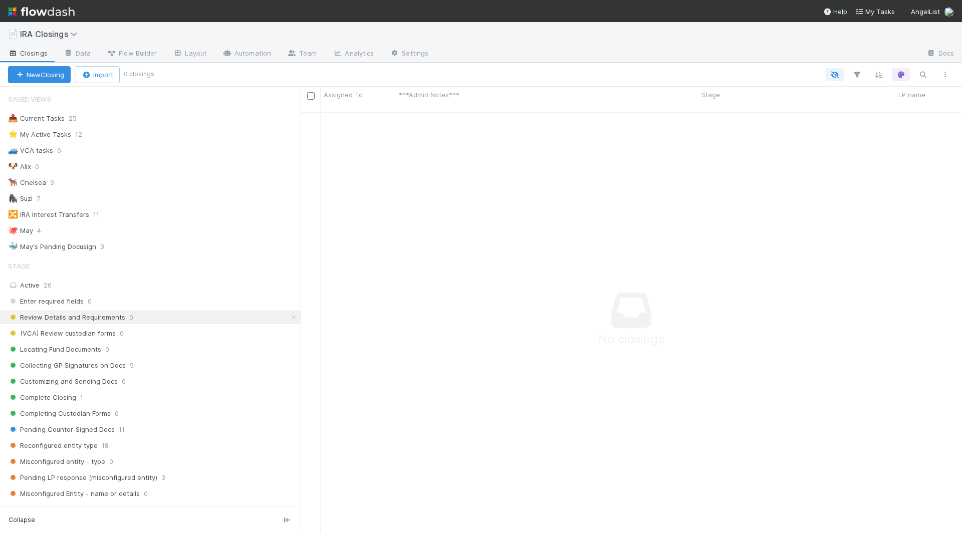
scroll to position [429, 661]
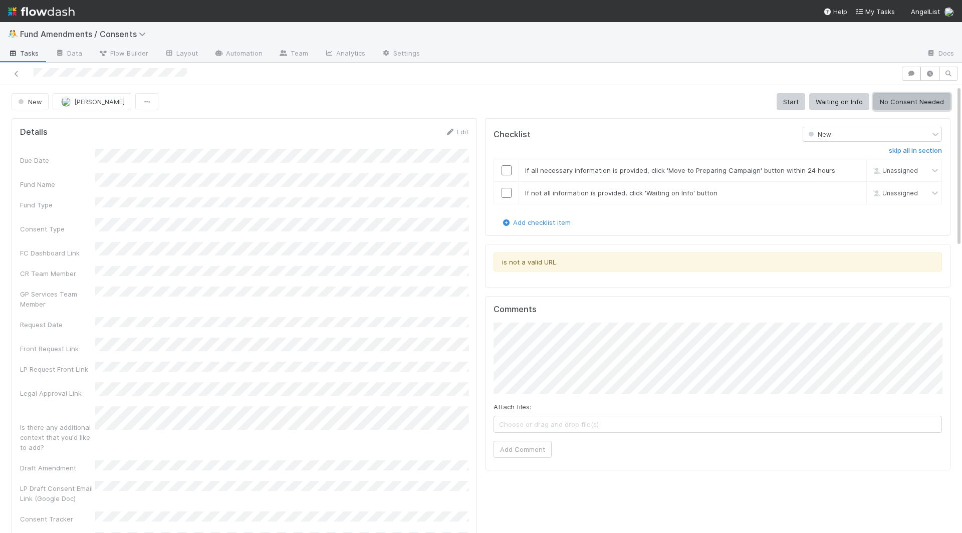
click at [904, 103] on button "No Consent Needed" at bounding box center [911, 101] width 77 height 17
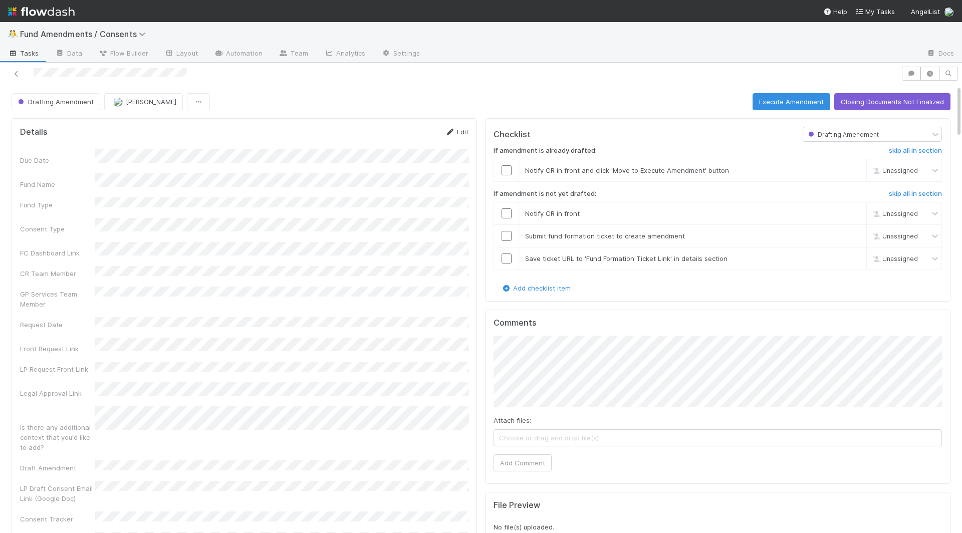
click at [455, 128] on link "Edit" at bounding box center [457, 132] width 24 height 8
click at [410, 131] on button "Save" at bounding box center [415, 135] width 29 height 17
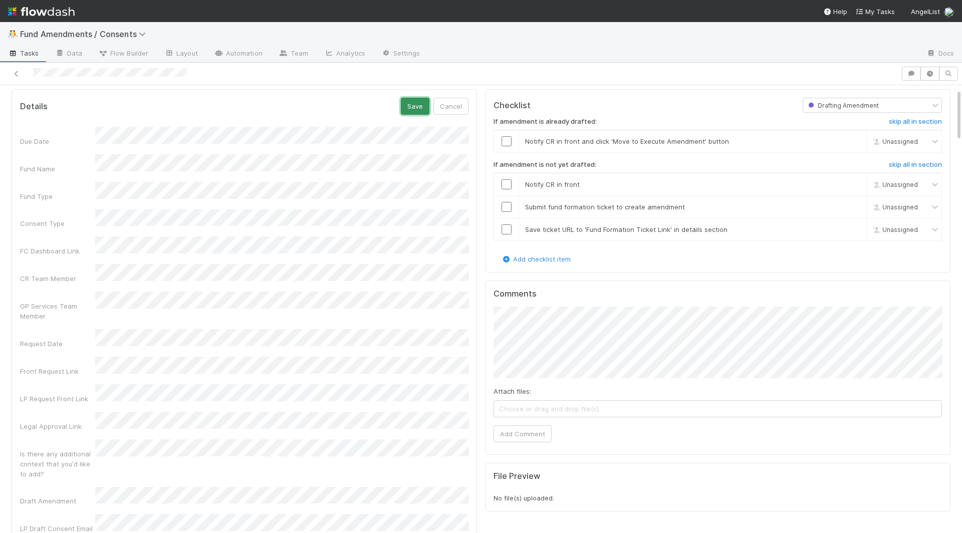
click at [413, 108] on button "Save" at bounding box center [415, 106] width 29 height 17
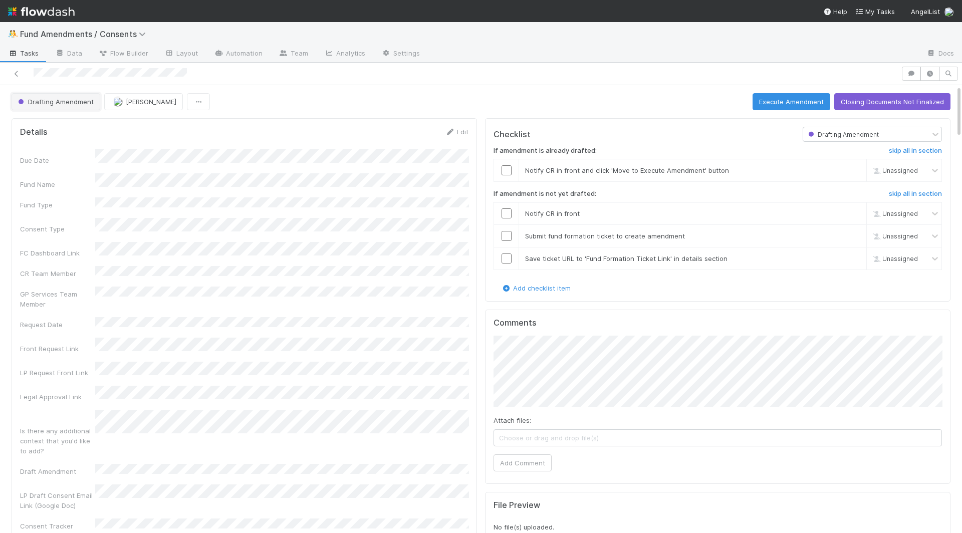
click at [37, 98] on span "Drafting Amendment" at bounding box center [55, 102] width 78 height 8
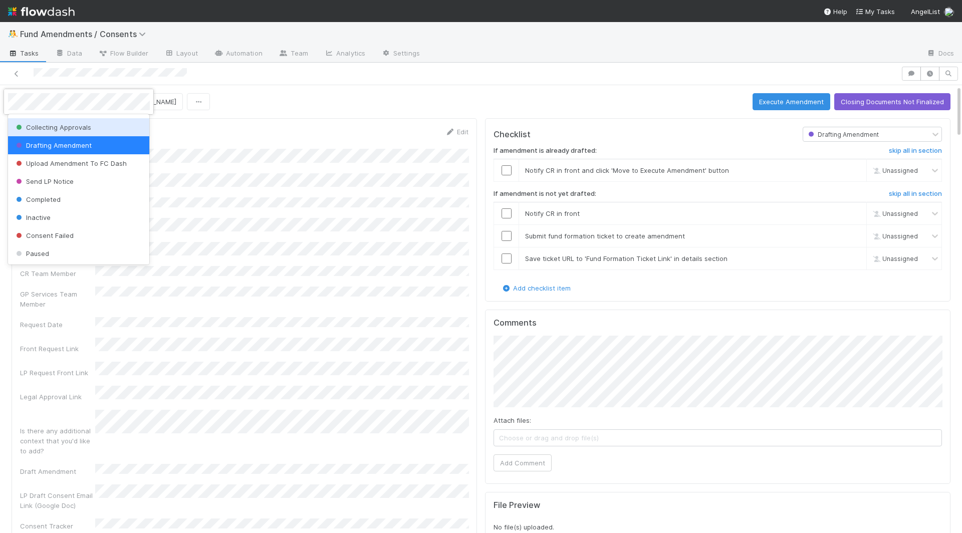
scroll to position [62, 0]
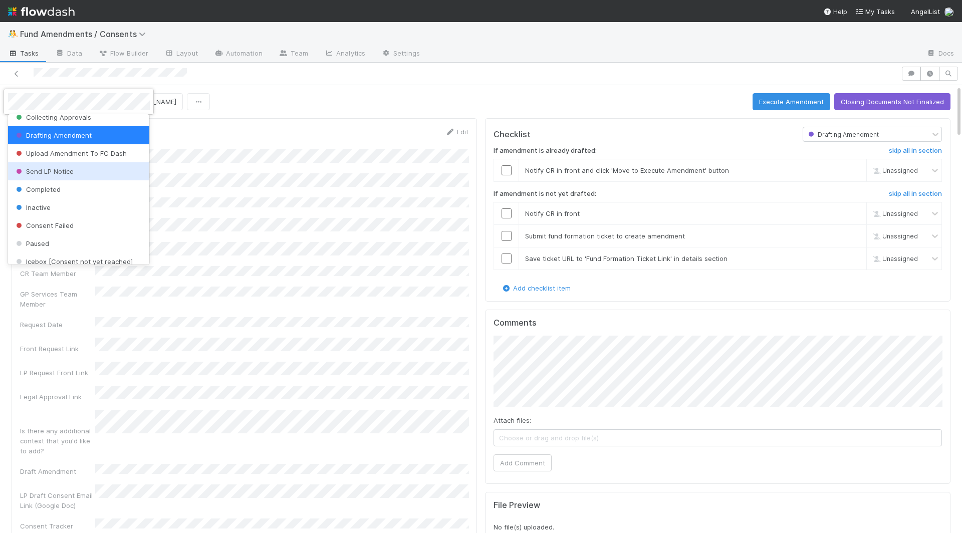
click at [70, 174] on span "Send LP Notice" at bounding box center [44, 171] width 60 height 8
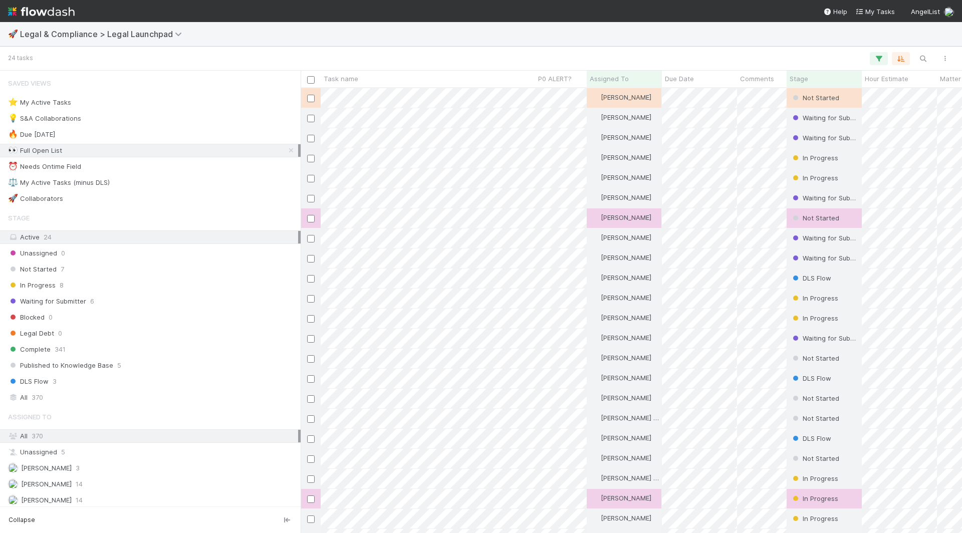
scroll to position [445, 661]
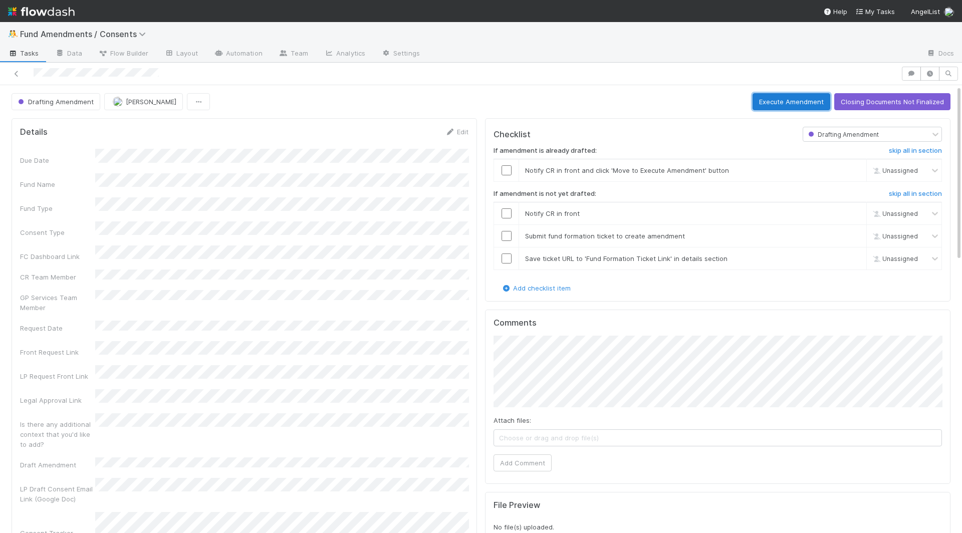
click at [808, 104] on button "Execute Amendment" at bounding box center [791, 101] width 78 height 17
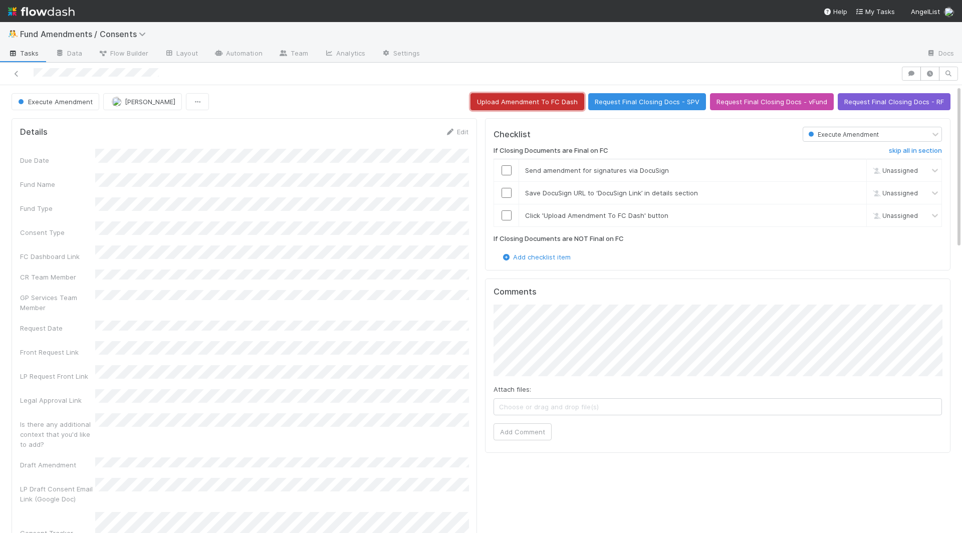
click at [527, 101] on button "Upload Amendment To FC Dash" at bounding box center [527, 101] width 114 height 17
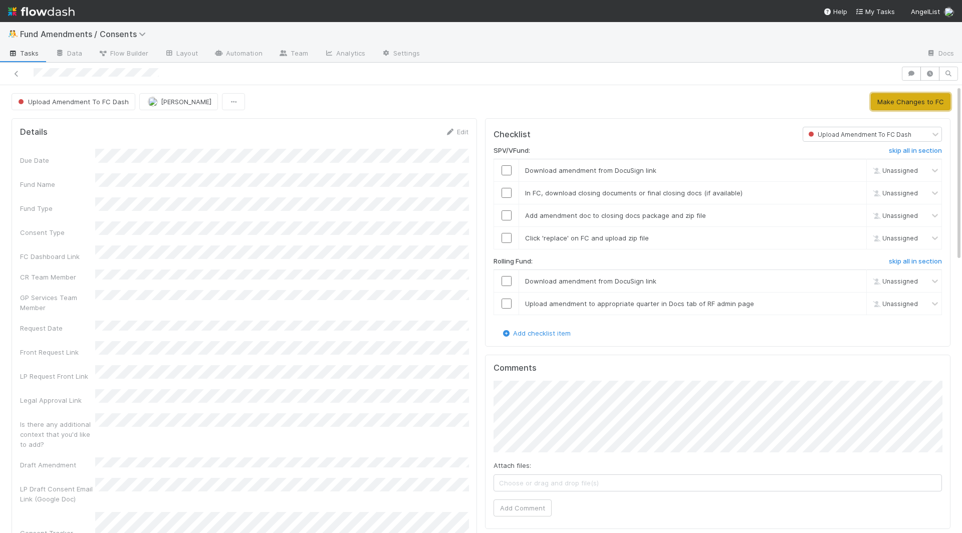
click at [890, 103] on button "Make Changes to FC" at bounding box center [910, 101] width 80 height 17
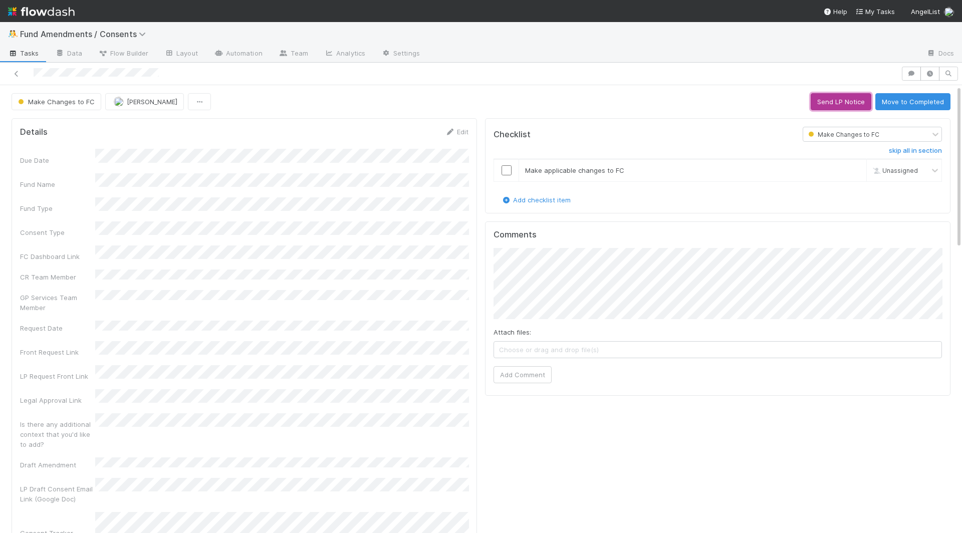
click at [842, 100] on button "Send LP Notice" at bounding box center [840, 101] width 61 height 17
click at [922, 104] on button "Completed" at bounding box center [927, 101] width 48 height 17
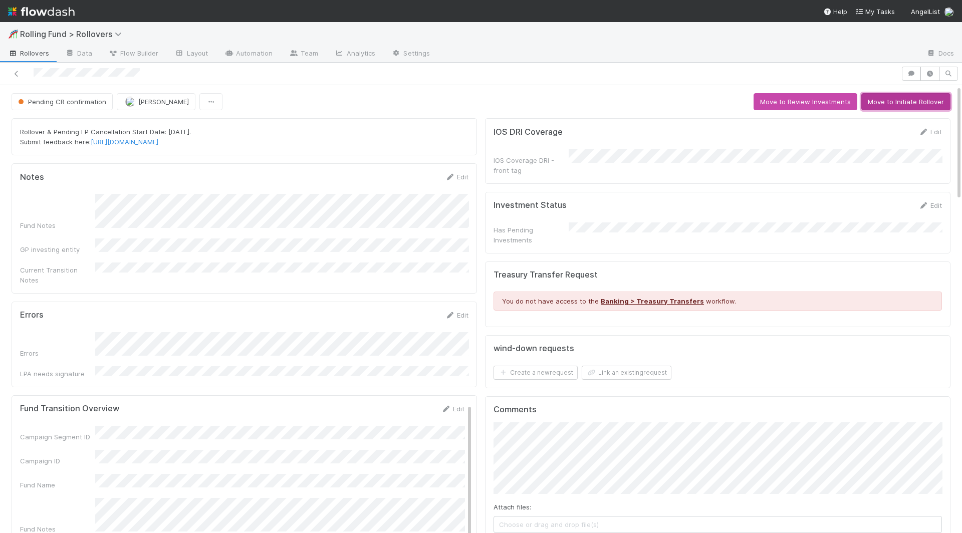
click at [884, 102] on button "Move to Initiate Rollover" at bounding box center [905, 101] width 89 height 17
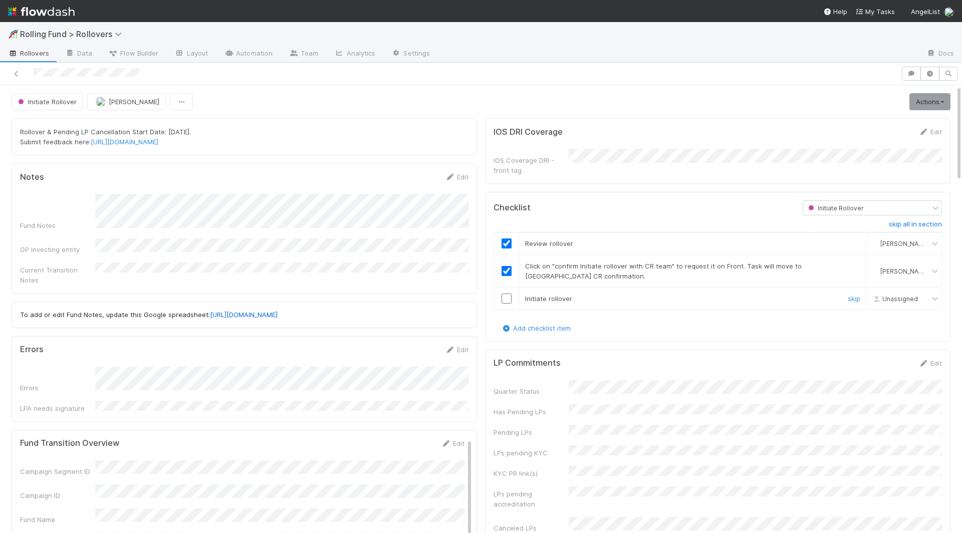
click at [508, 293] on input "checkbox" at bounding box center [506, 298] width 10 height 10
click at [917, 106] on link "Actions" at bounding box center [929, 101] width 41 height 17
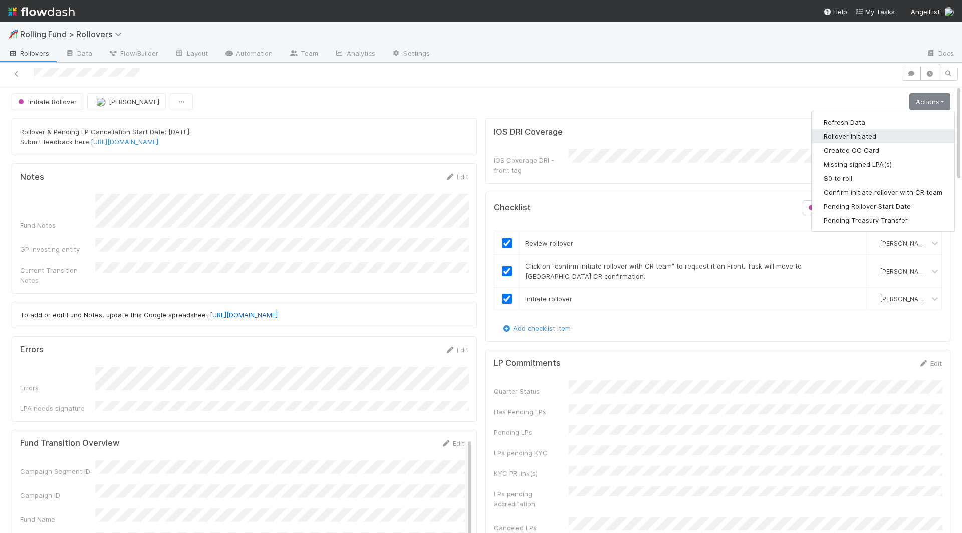
click at [852, 136] on button "Rollover Initiated" at bounding box center [882, 136] width 143 height 14
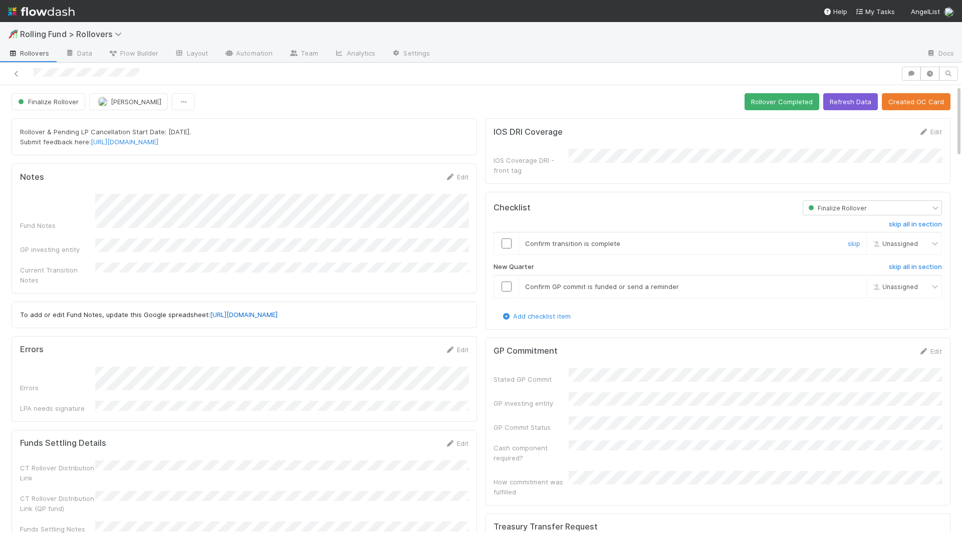
click at [510, 238] on div at bounding box center [506, 243] width 25 height 10
click at [504, 238] on input "checkbox" at bounding box center [506, 243] width 10 height 10
click at [505, 281] on input "checkbox" at bounding box center [506, 286] width 10 height 10
click at [774, 99] on button "Rollover Completed" at bounding box center [781, 101] width 75 height 17
